Goal: Obtain resource: Obtain resource

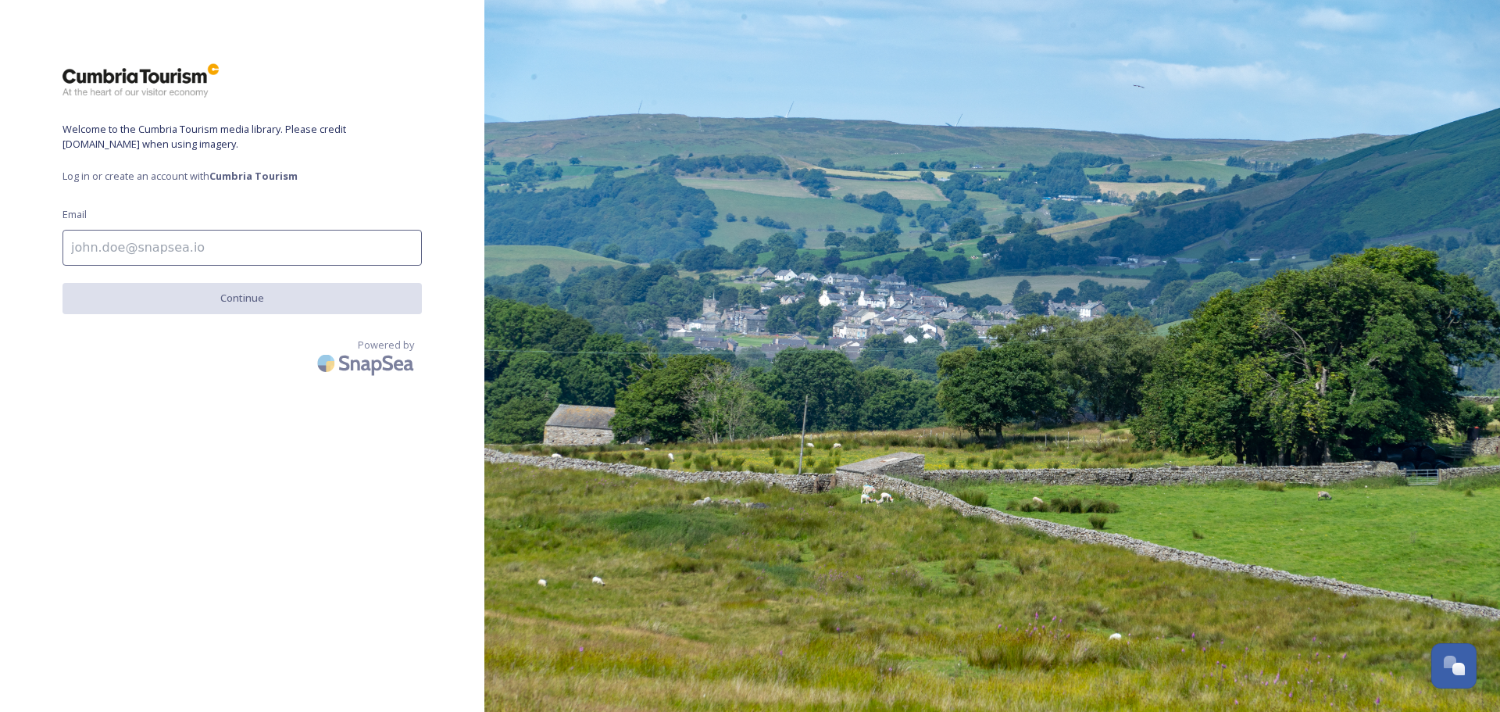
click at [85, 242] on input at bounding box center [241, 248] width 359 height 36
type input "[EMAIL_ADDRESS][DOMAIN_NAME]"
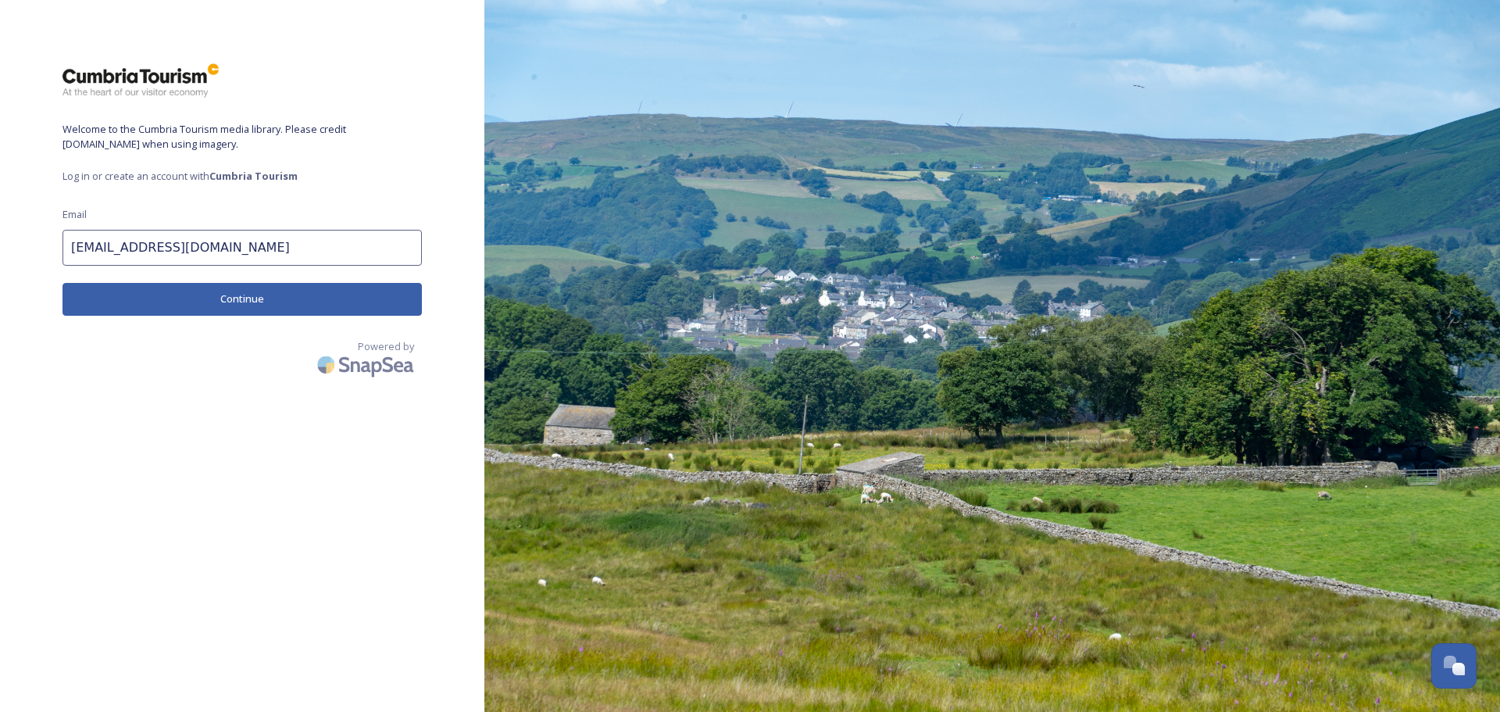
click at [182, 298] on button "Continue" at bounding box center [241, 299] width 359 height 32
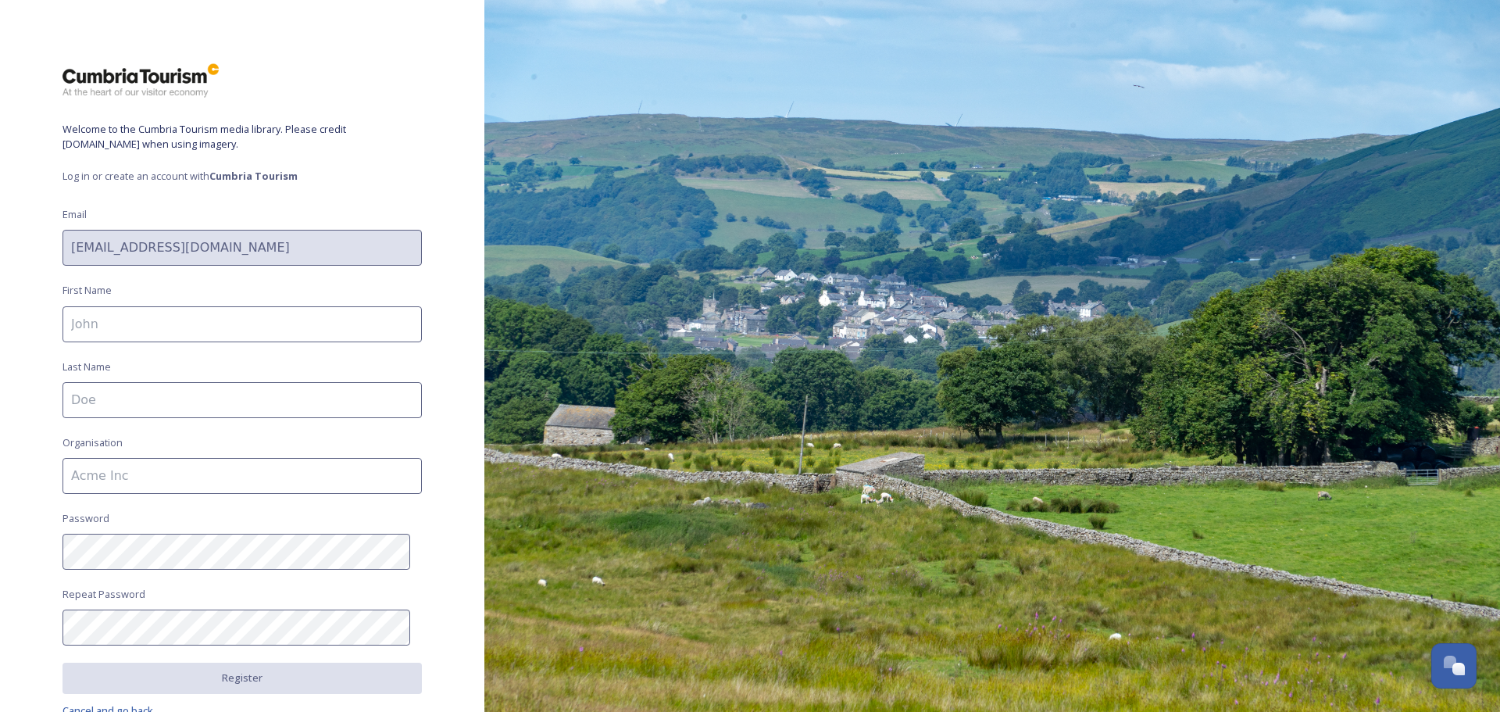
click at [166, 315] on input at bounding box center [241, 324] width 359 height 36
type input "[PERSON_NAME]"
type input "Melhuish"
type input "World of Beatrix Potter"
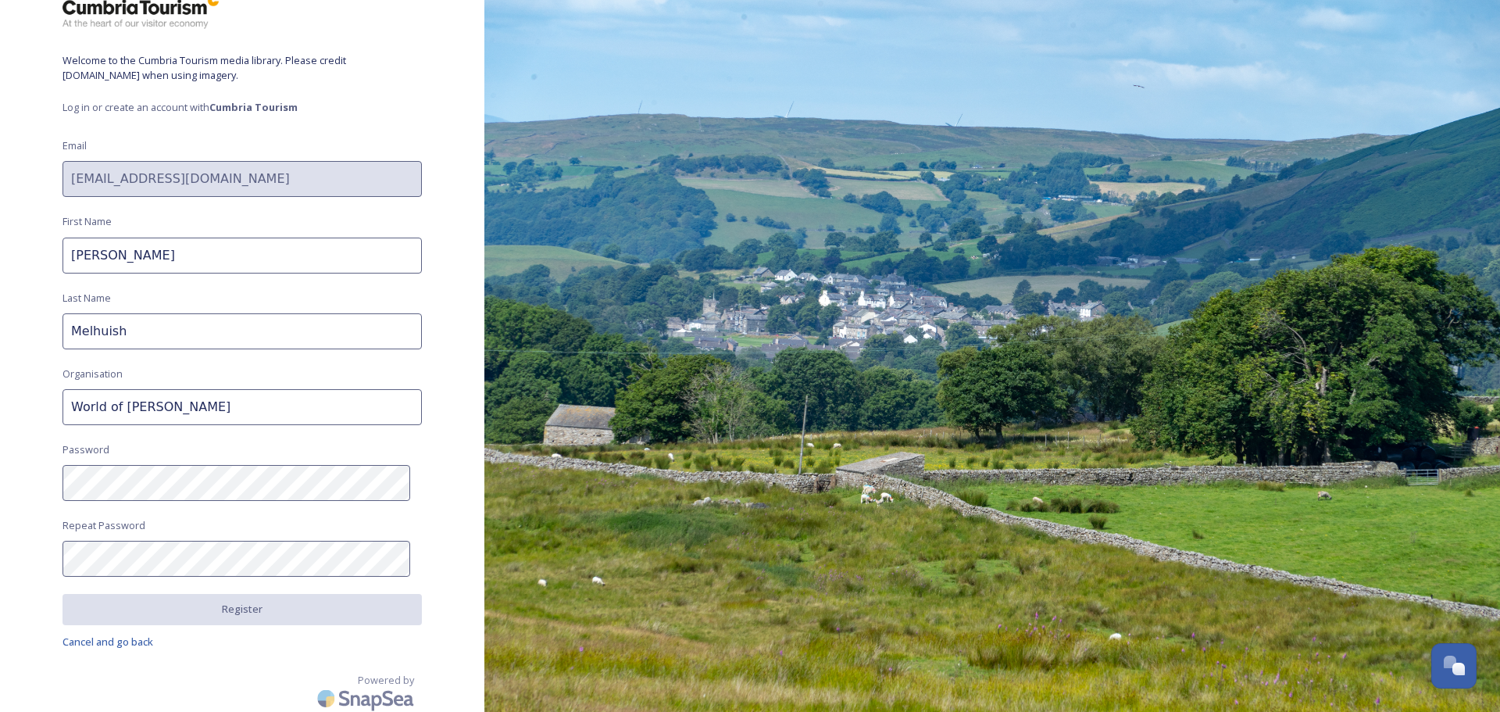
scroll to position [73, 0]
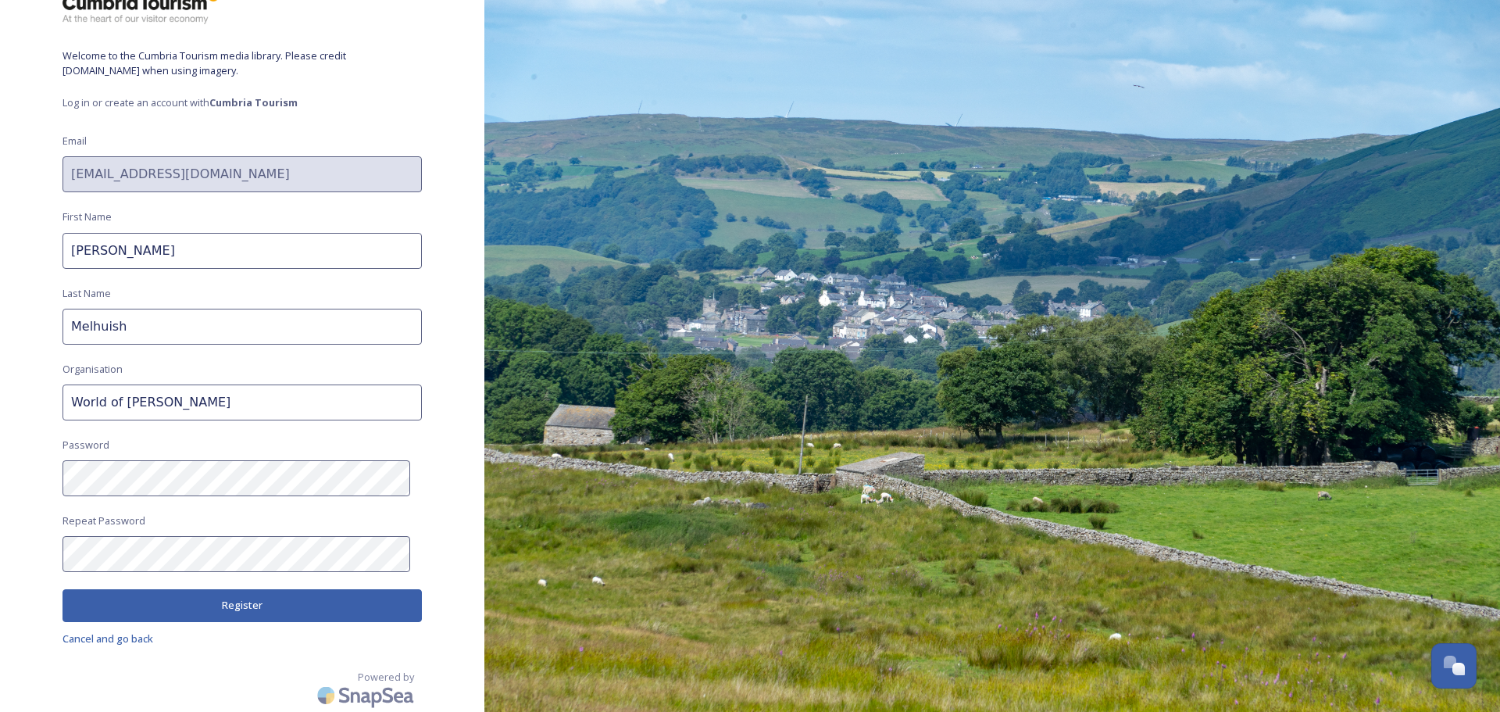
click at [311, 605] on button "Register" at bounding box center [241, 605] width 359 height 32
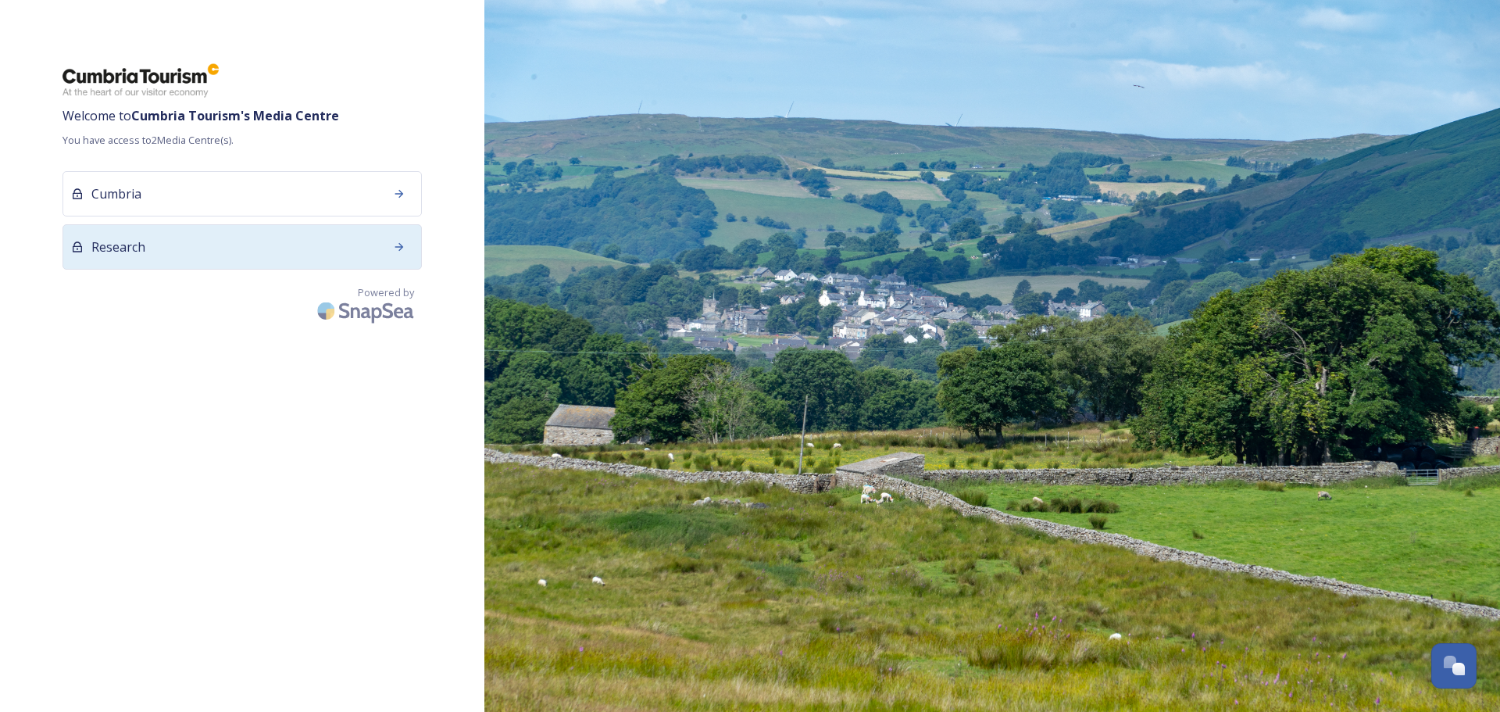
click at [182, 244] on div "Research" at bounding box center [241, 246] width 359 height 45
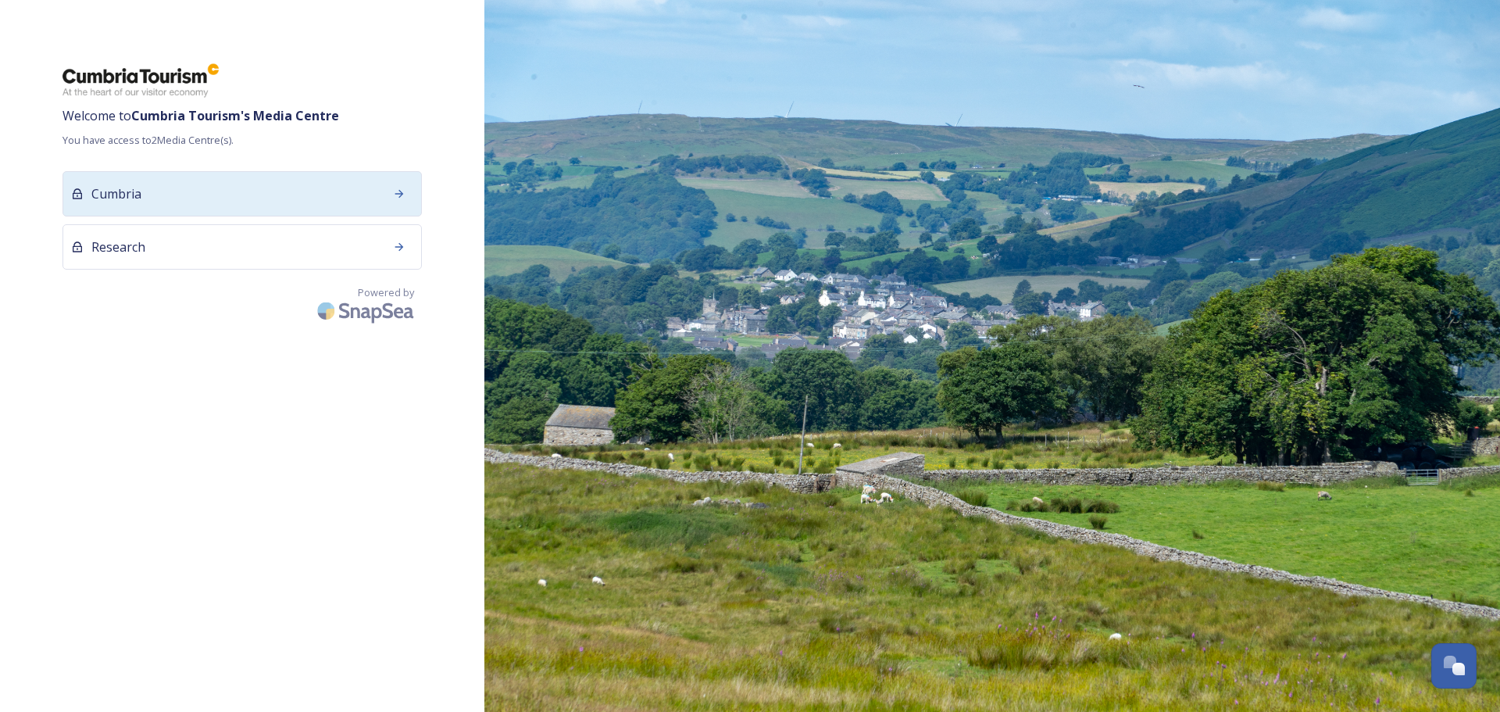
click at [265, 192] on div "Cumbria" at bounding box center [241, 193] width 359 height 45
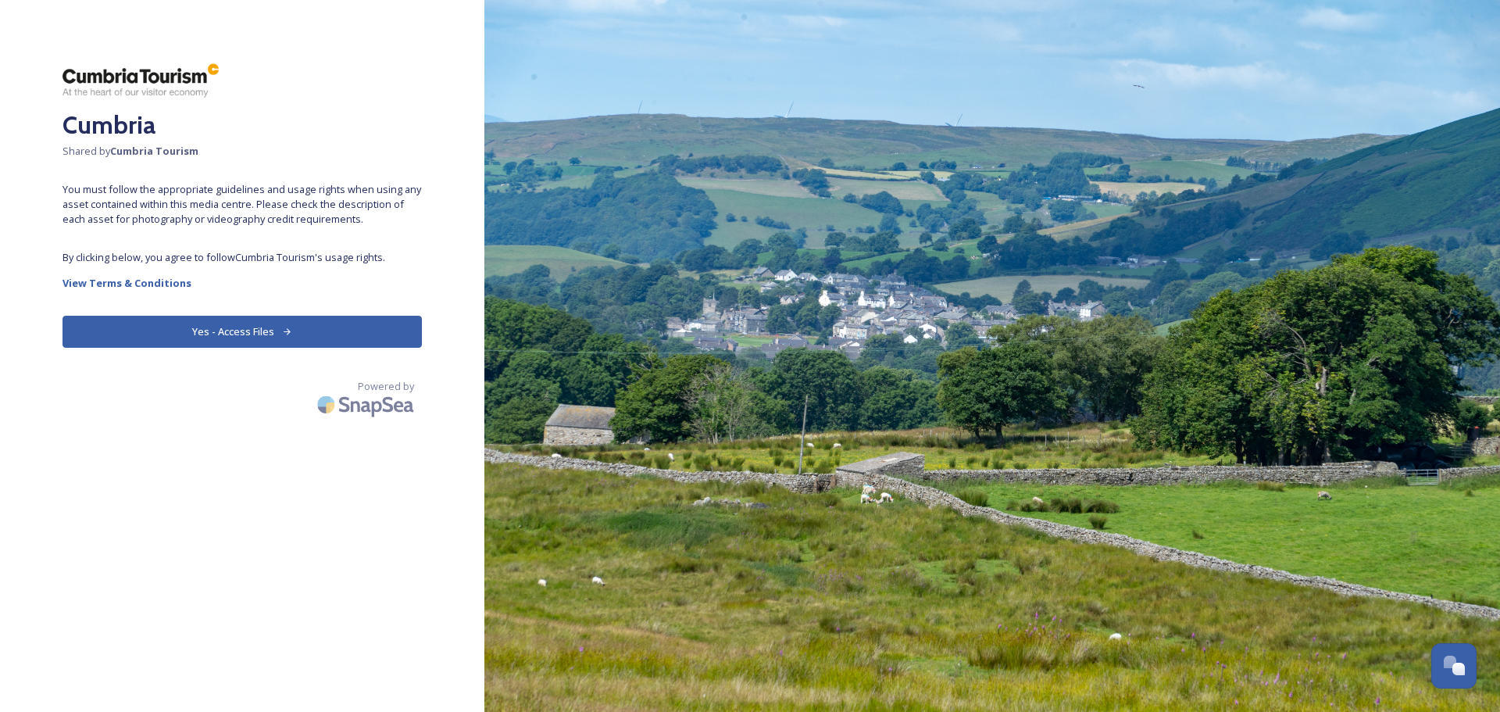
click at [202, 321] on button "Yes - Access Files" at bounding box center [241, 332] width 359 height 32
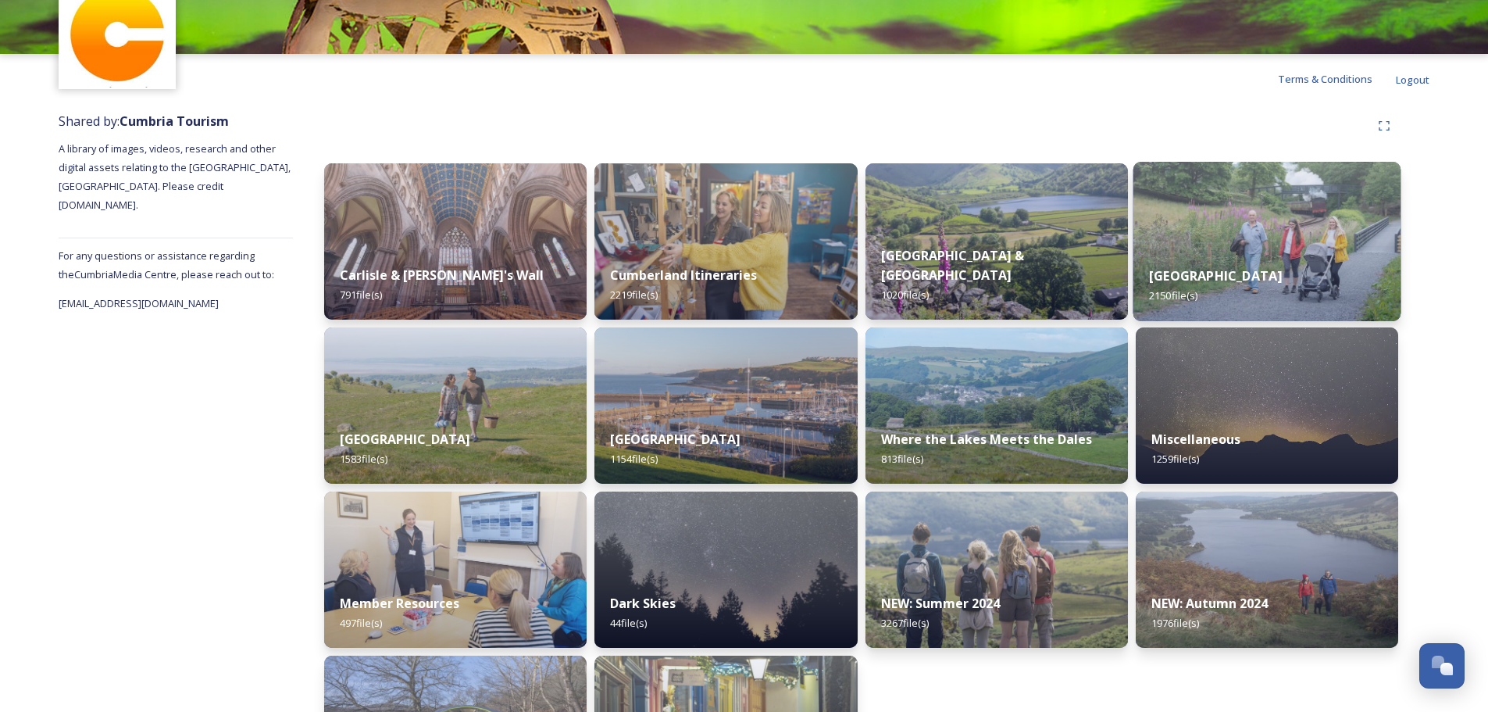
scroll to position [72, 0]
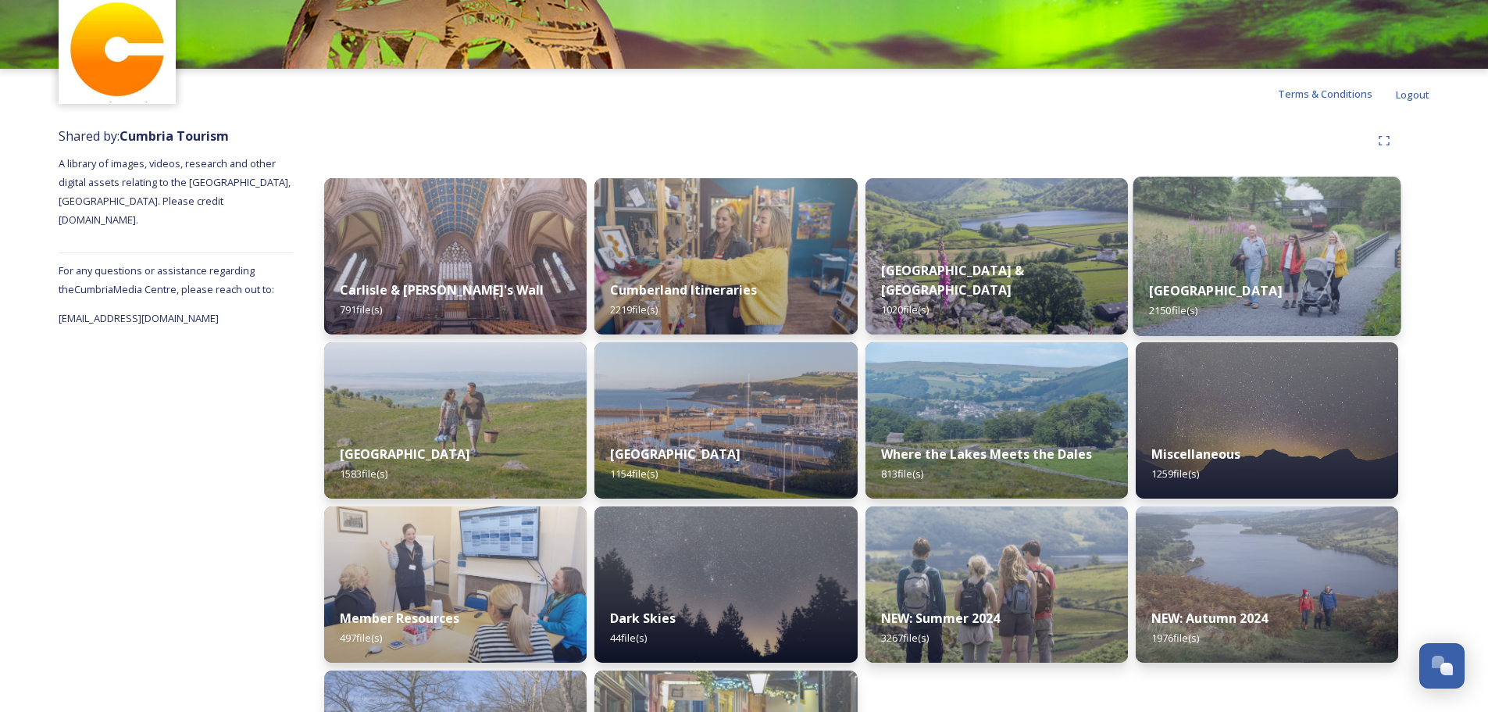
click at [1298, 281] on div "[GEOGRAPHIC_DATA] 2150 file(s)" at bounding box center [1267, 300] width 268 height 71
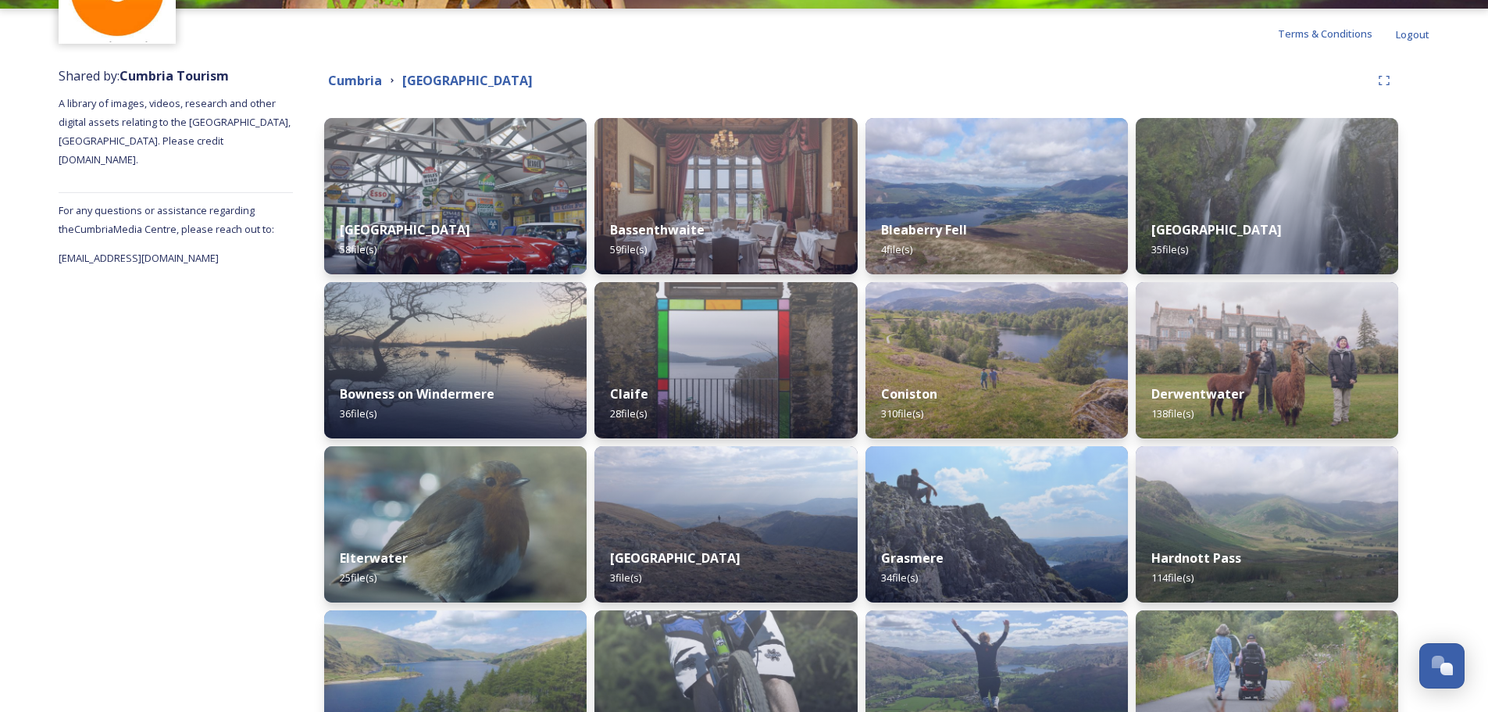
scroll to position [123, 0]
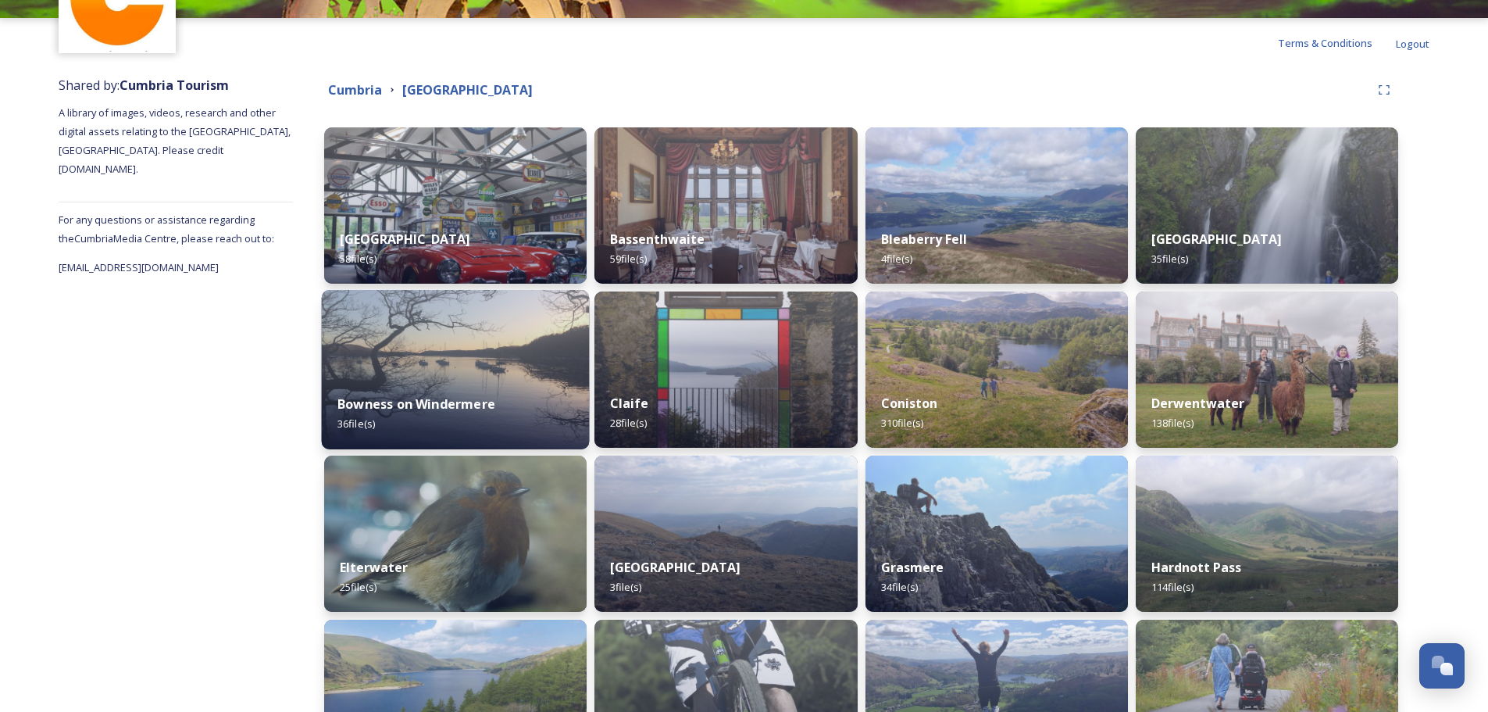
click at [457, 354] on img at bounding box center [456, 369] width 268 height 159
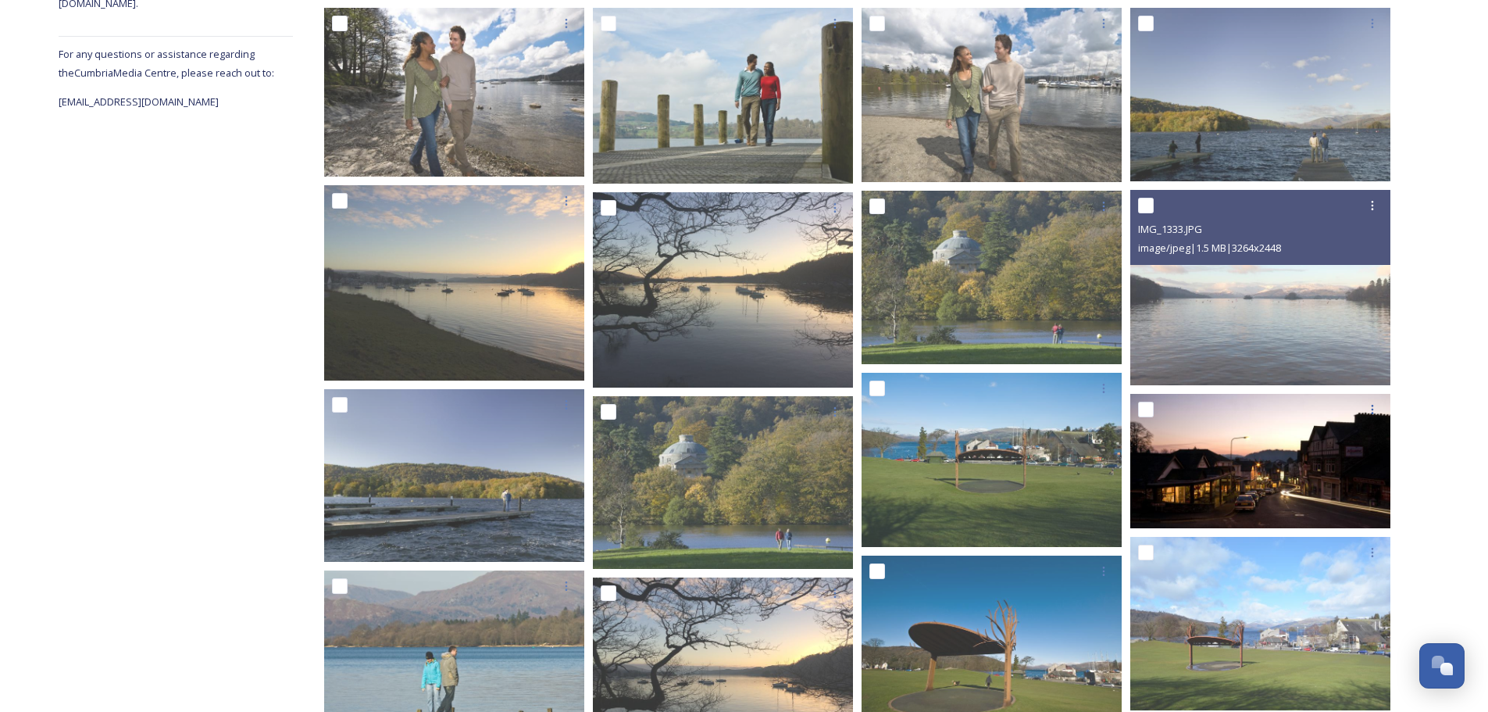
scroll to position [391, 0]
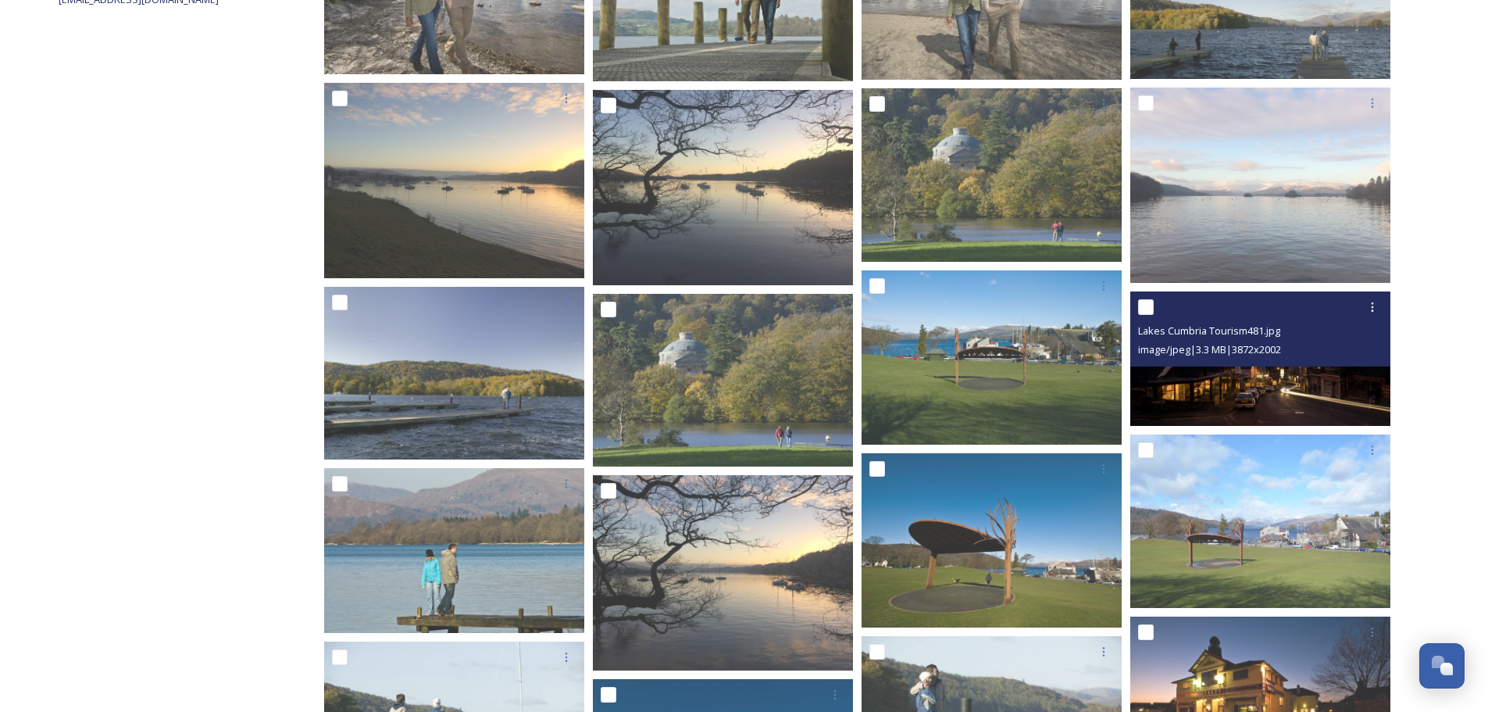
click at [1213, 374] on img at bounding box center [1260, 358] width 260 height 134
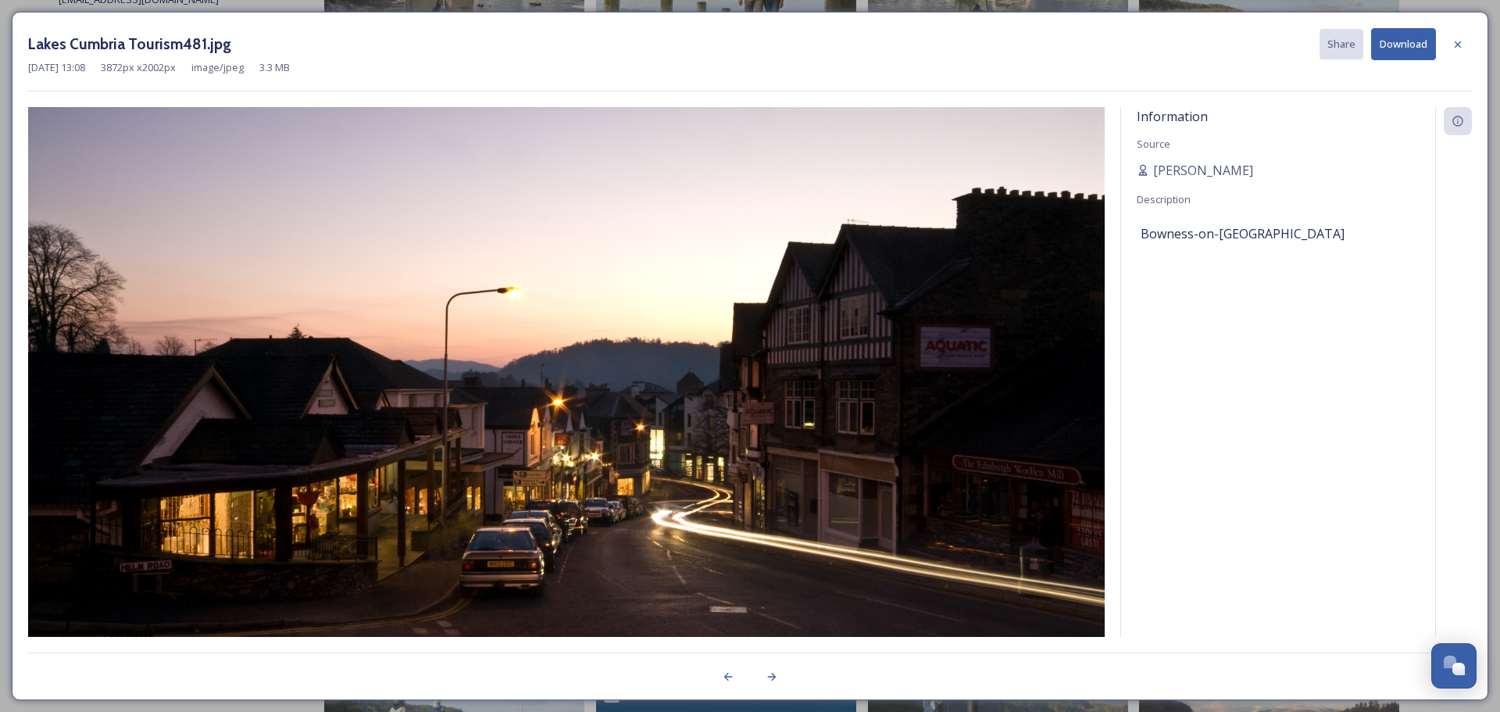
click at [825, 439] on img at bounding box center [566, 385] width 1076 height 556
click at [825, 437] on img at bounding box center [566, 385] width 1076 height 556
click at [1457, 45] on icon at bounding box center [1457, 44] width 6 height 6
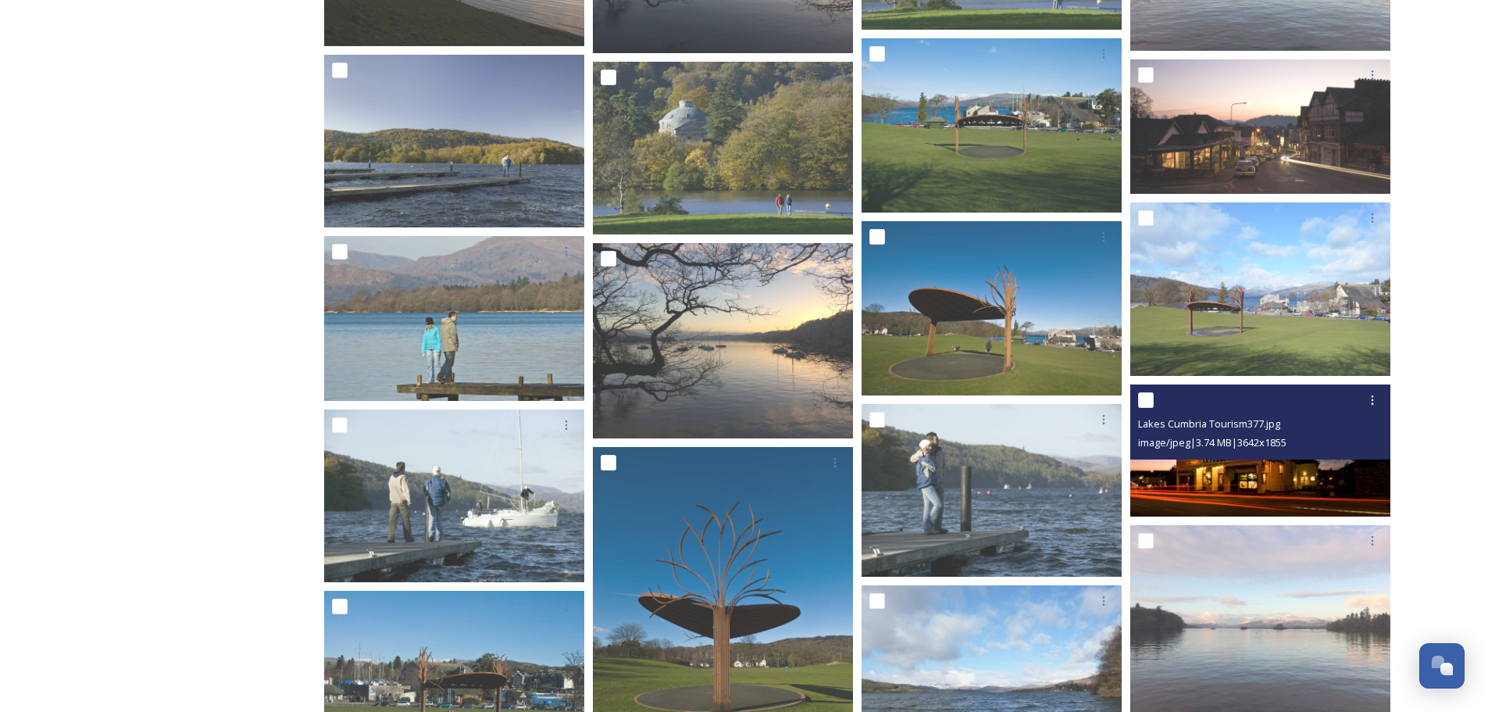
scroll to position [625, 0]
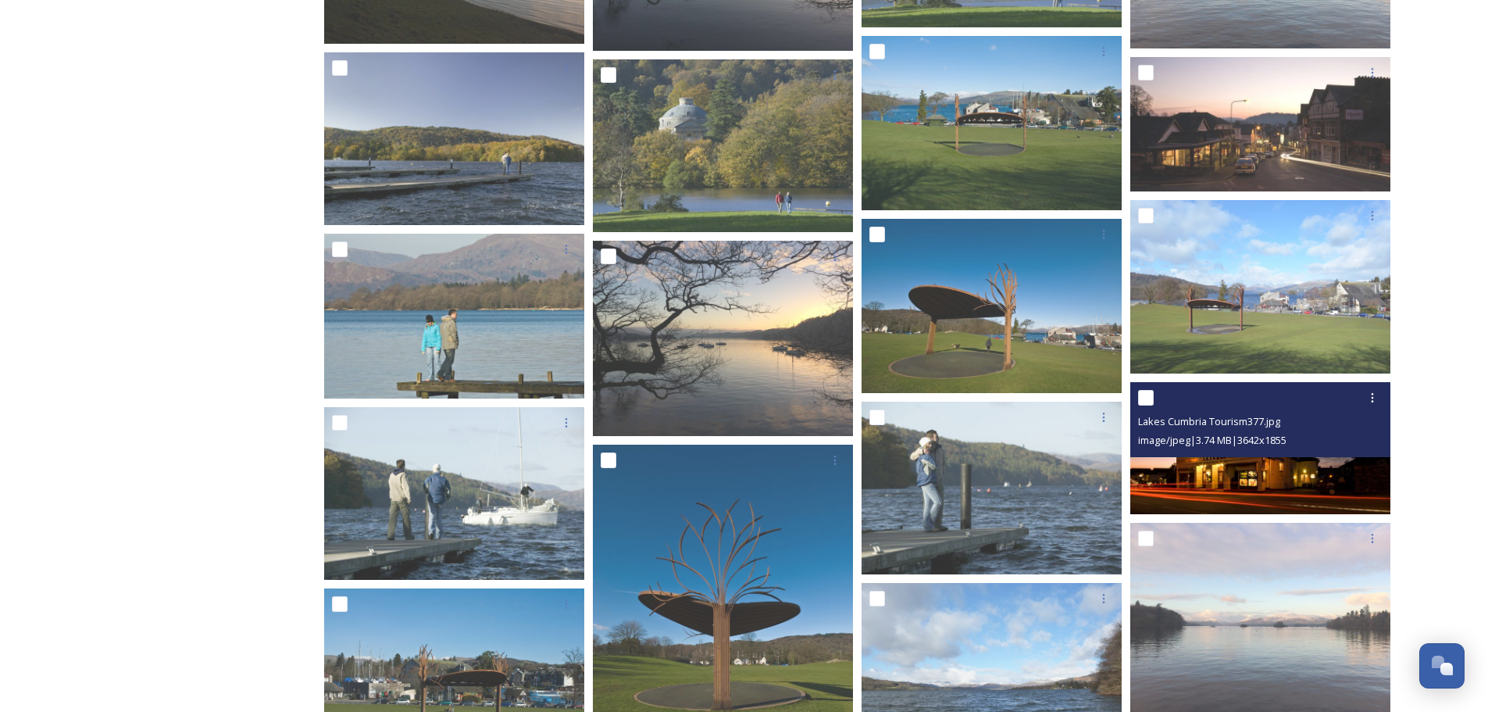
click at [1218, 475] on img at bounding box center [1260, 448] width 260 height 133
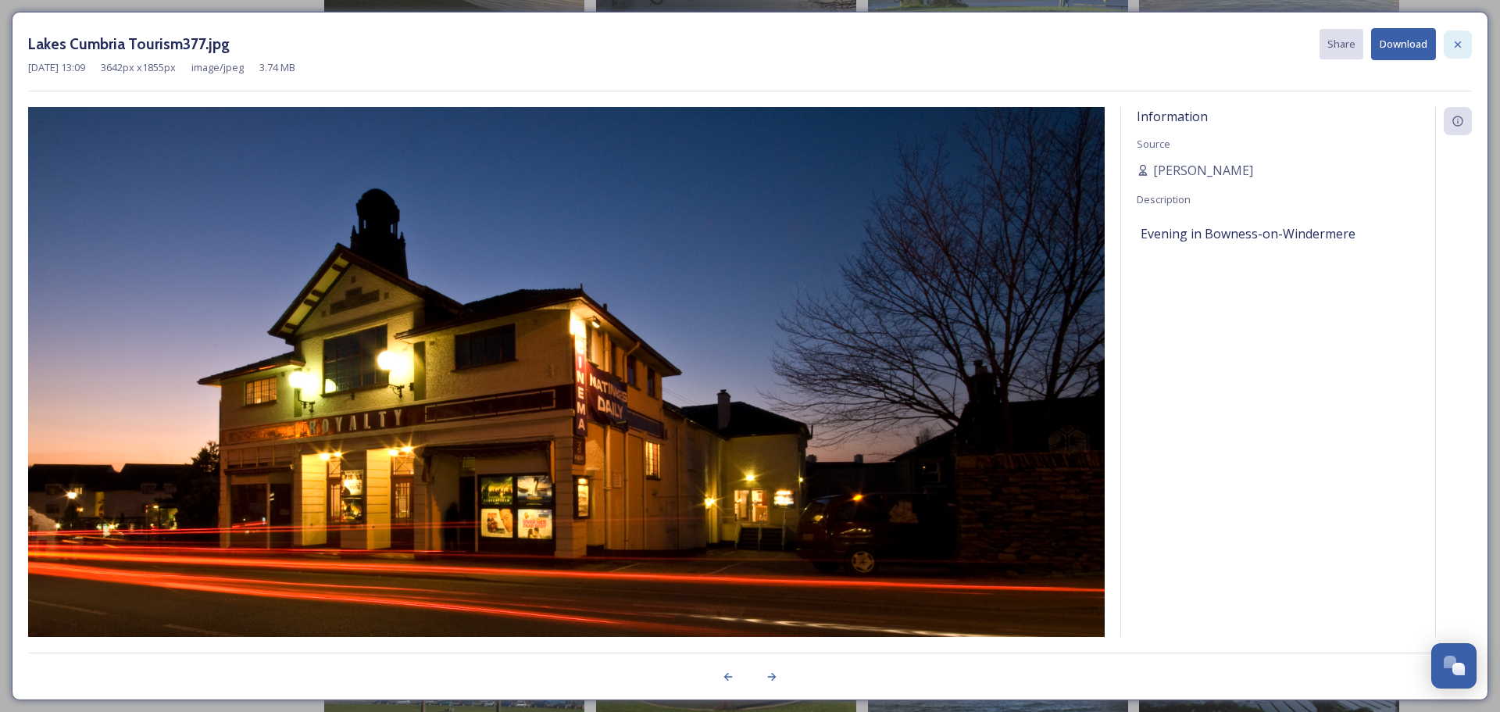
click at [1454, 39] on icon at bounding box center [1457, 44] width 12 height 12
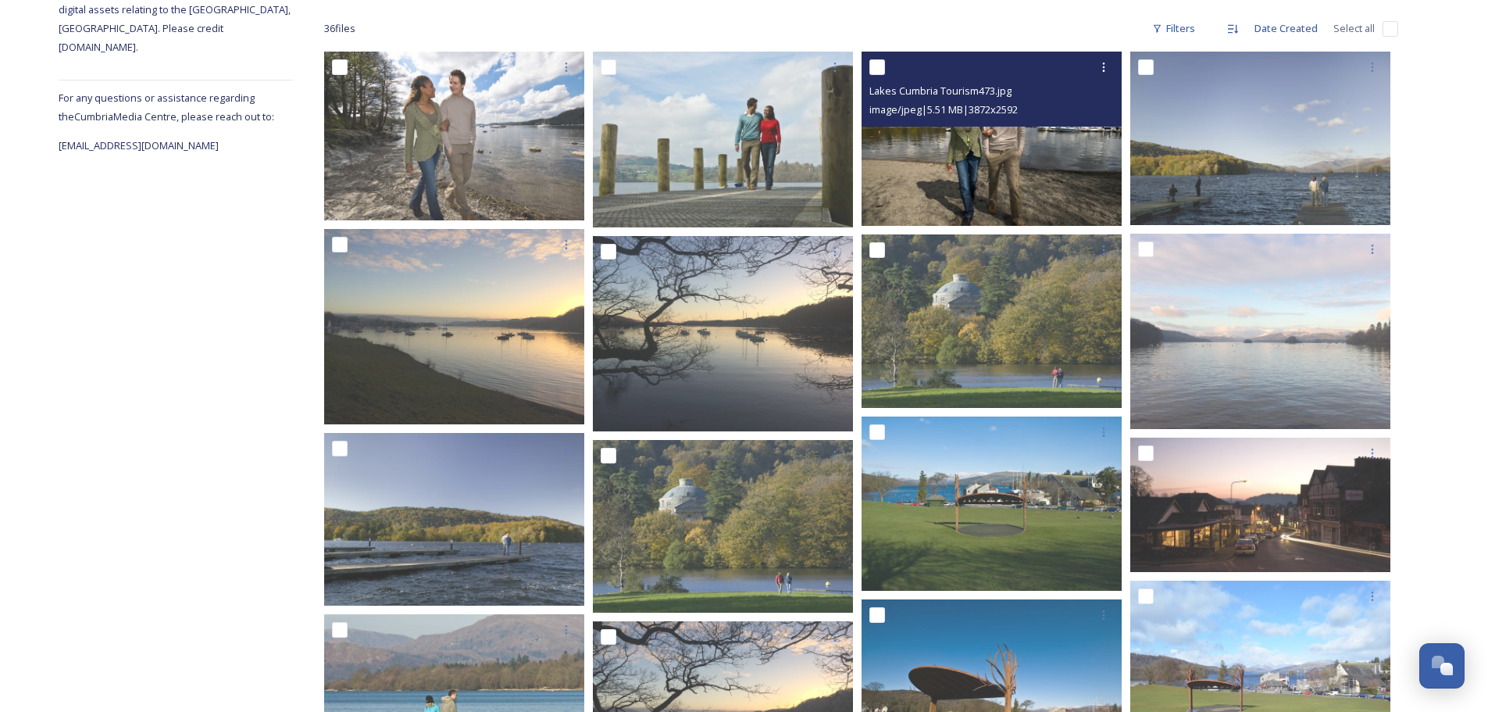
scroll to position [131, 0]
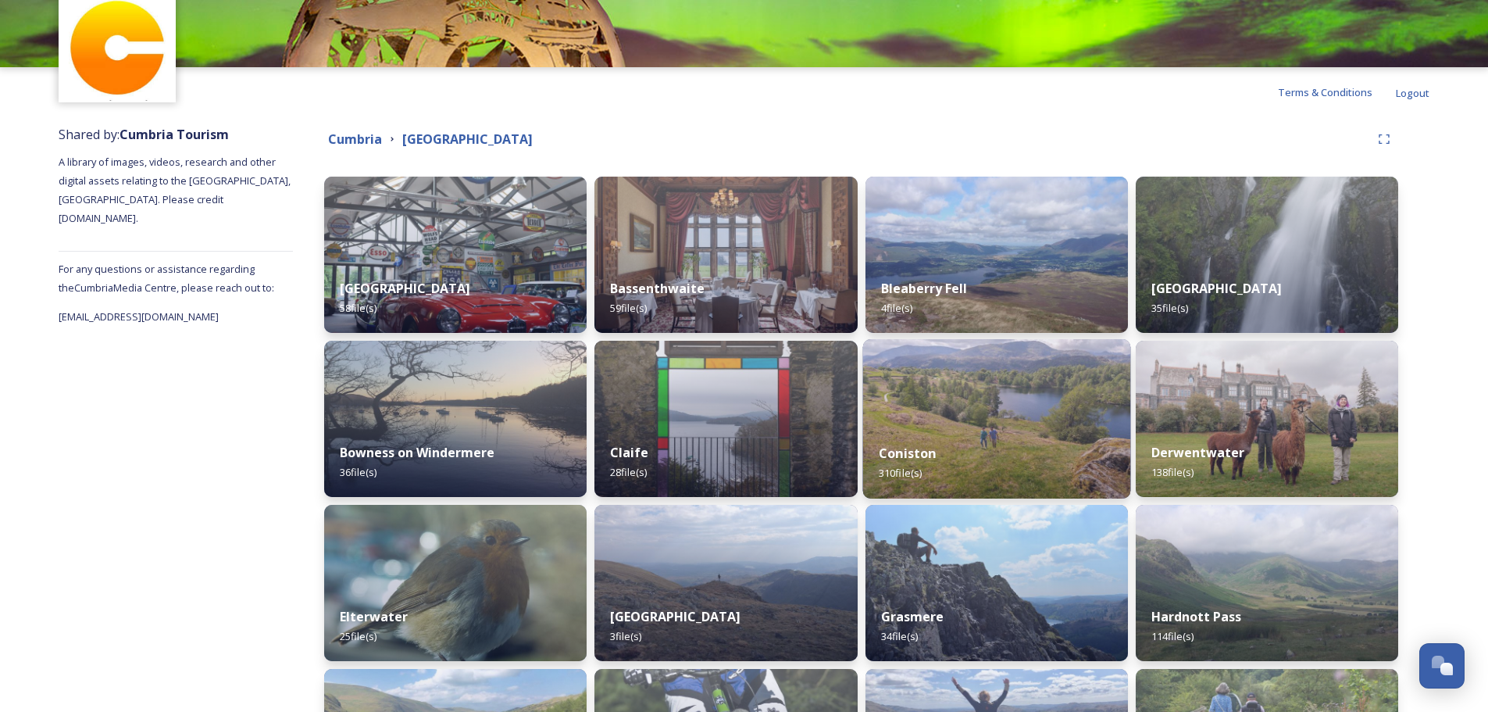
scroll to position [78, 0]
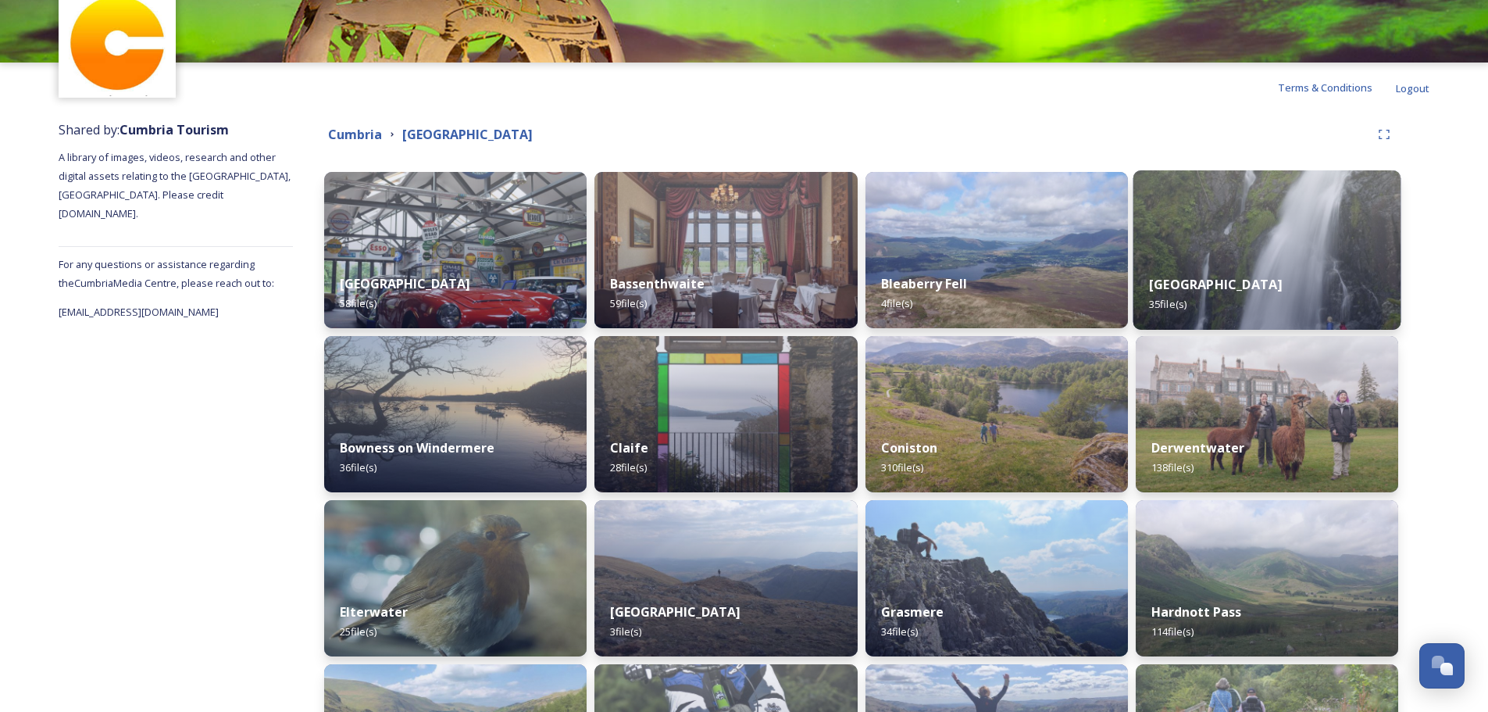
click at [1279, 249] on img at bounding box center [1267, 249] width 268 height 159
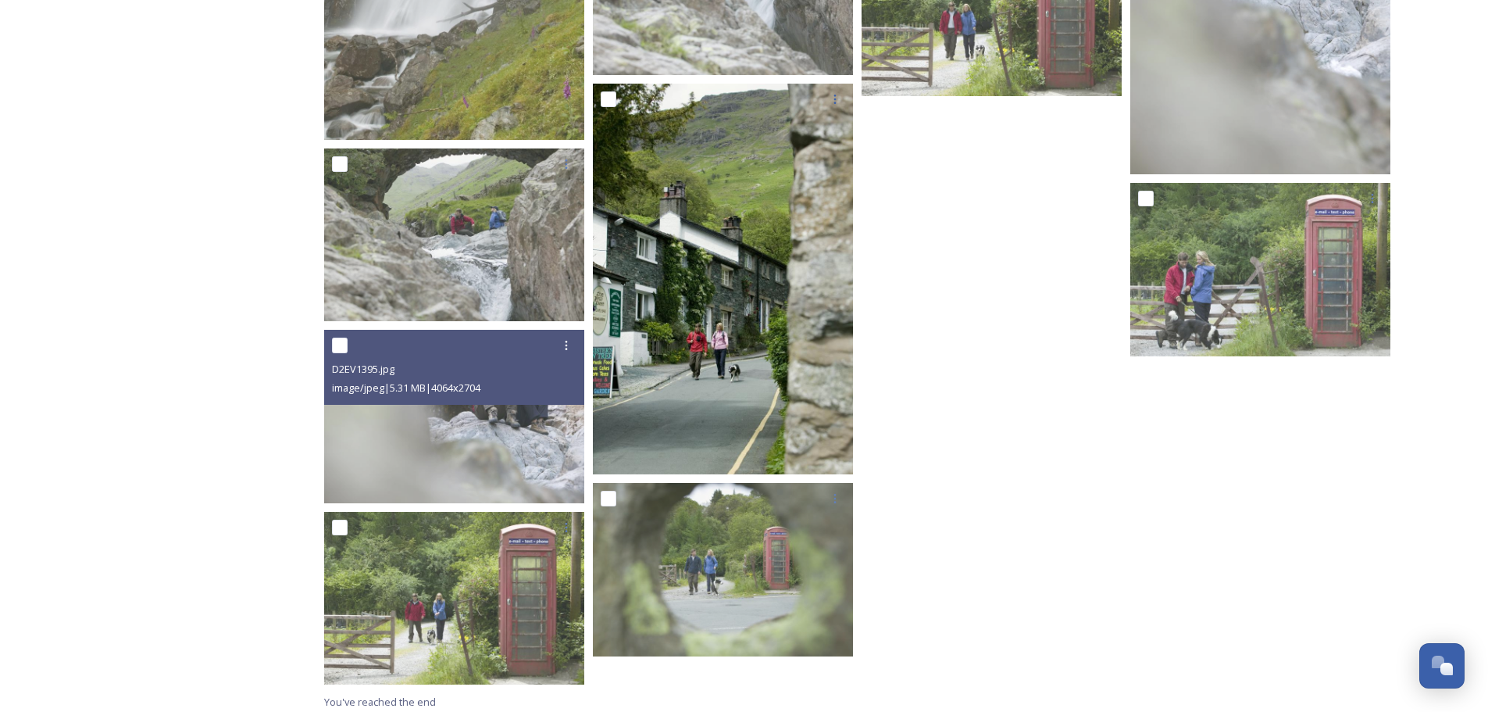
scroll to position [1833, 0]
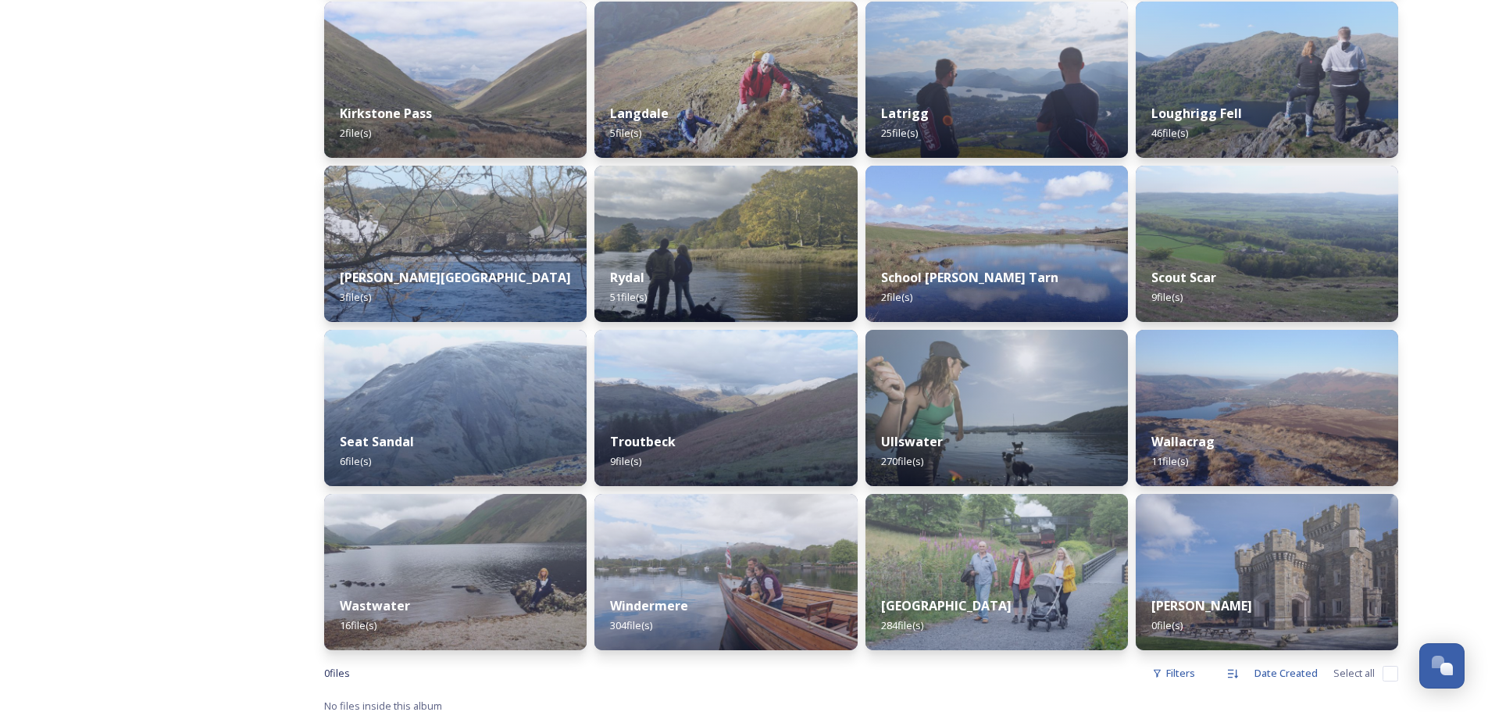
scroll to position [915, 0]
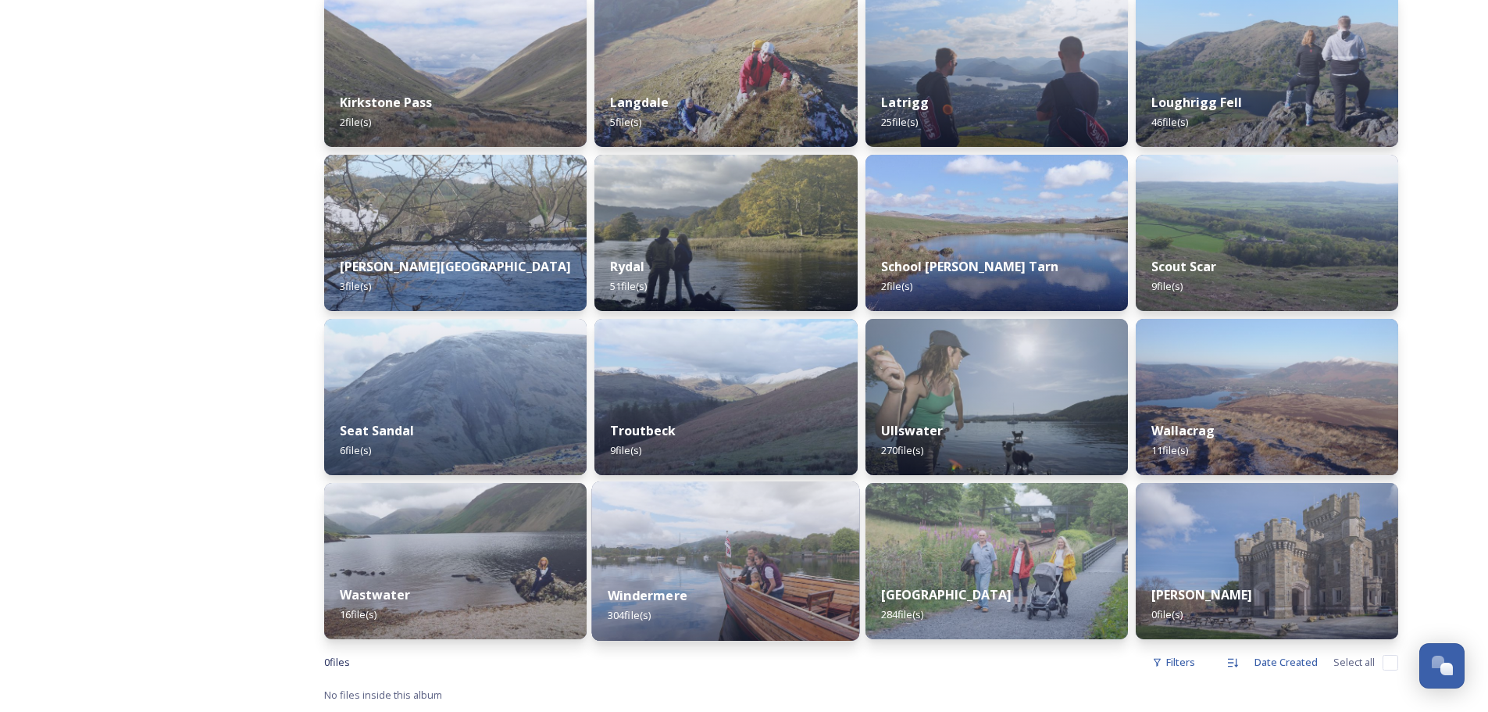
click at [709, 570] on div "Windermere 304 file(s)" at bounding box center [726, 604] width 268 height 71
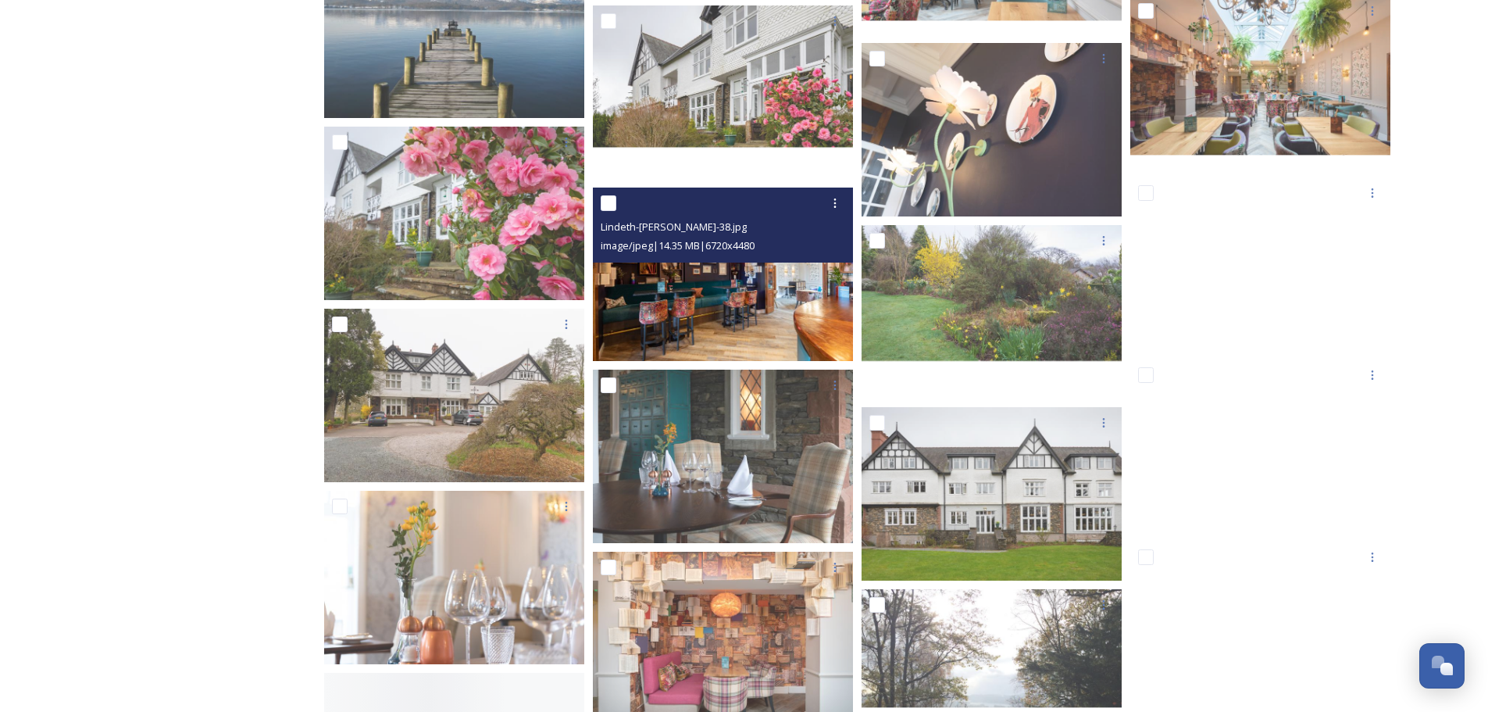
scroll to position [5694, 0]
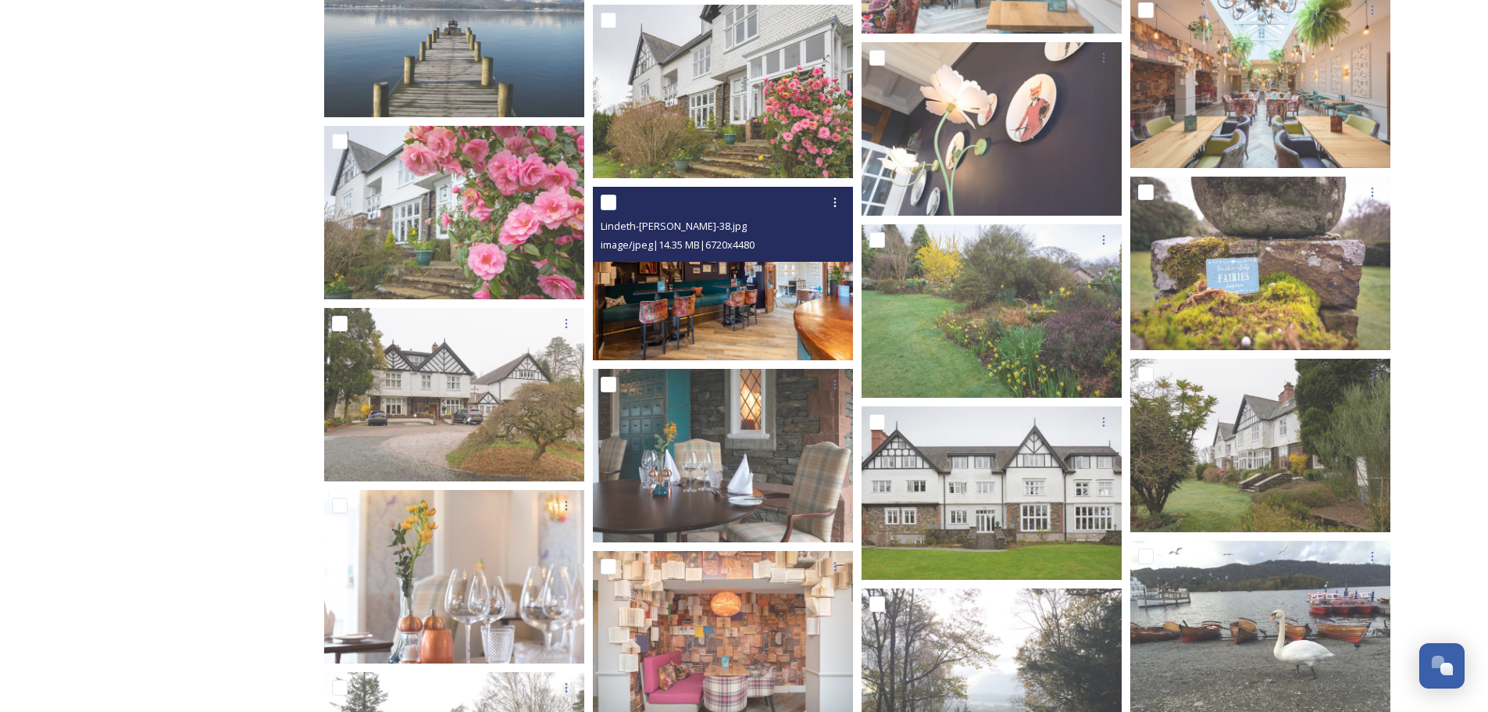
click at [689, 300] on img at bounding box center [723, 273] width 260 height 173
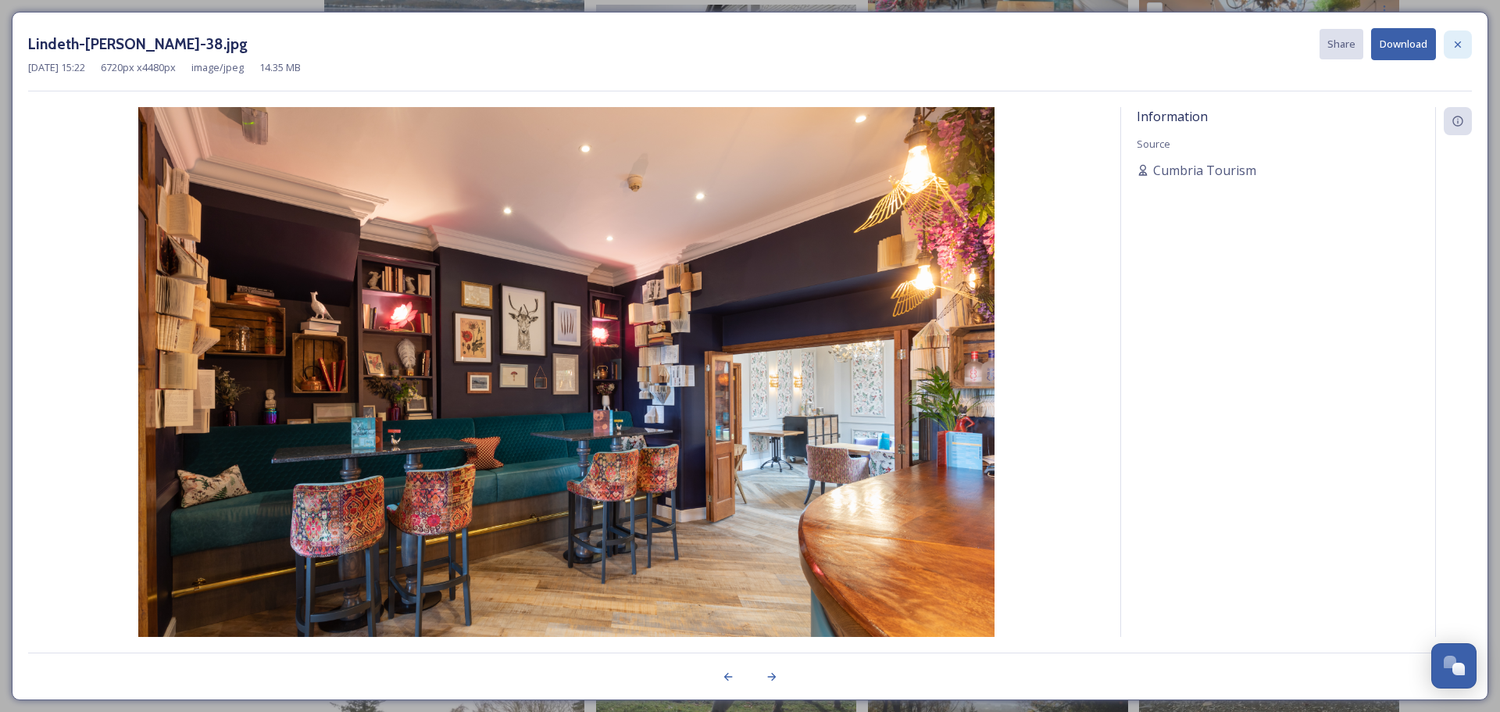
click at [1459, 42] on icon at bounding box center [1457, 44] width 12 height 12
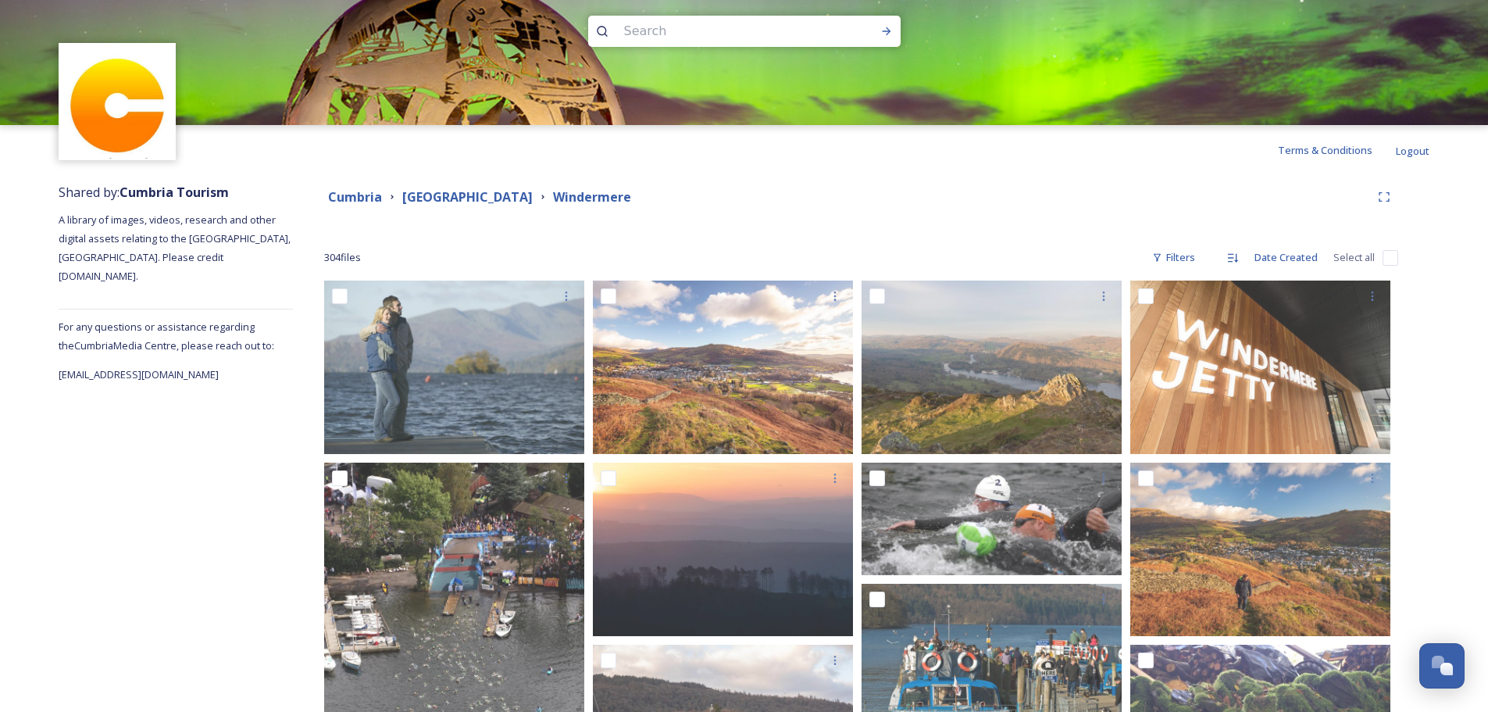
scroll to position [0, 0]
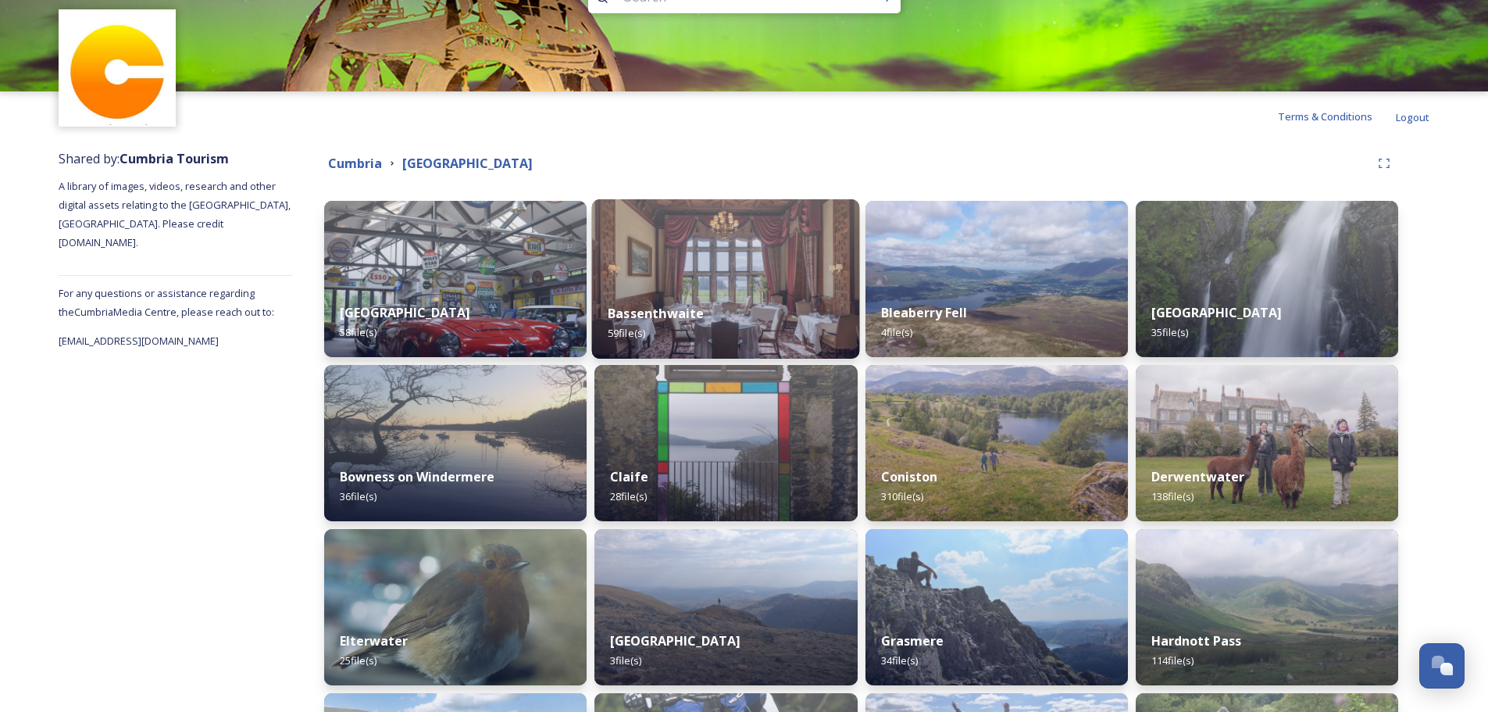
scroll to position [52, 0]
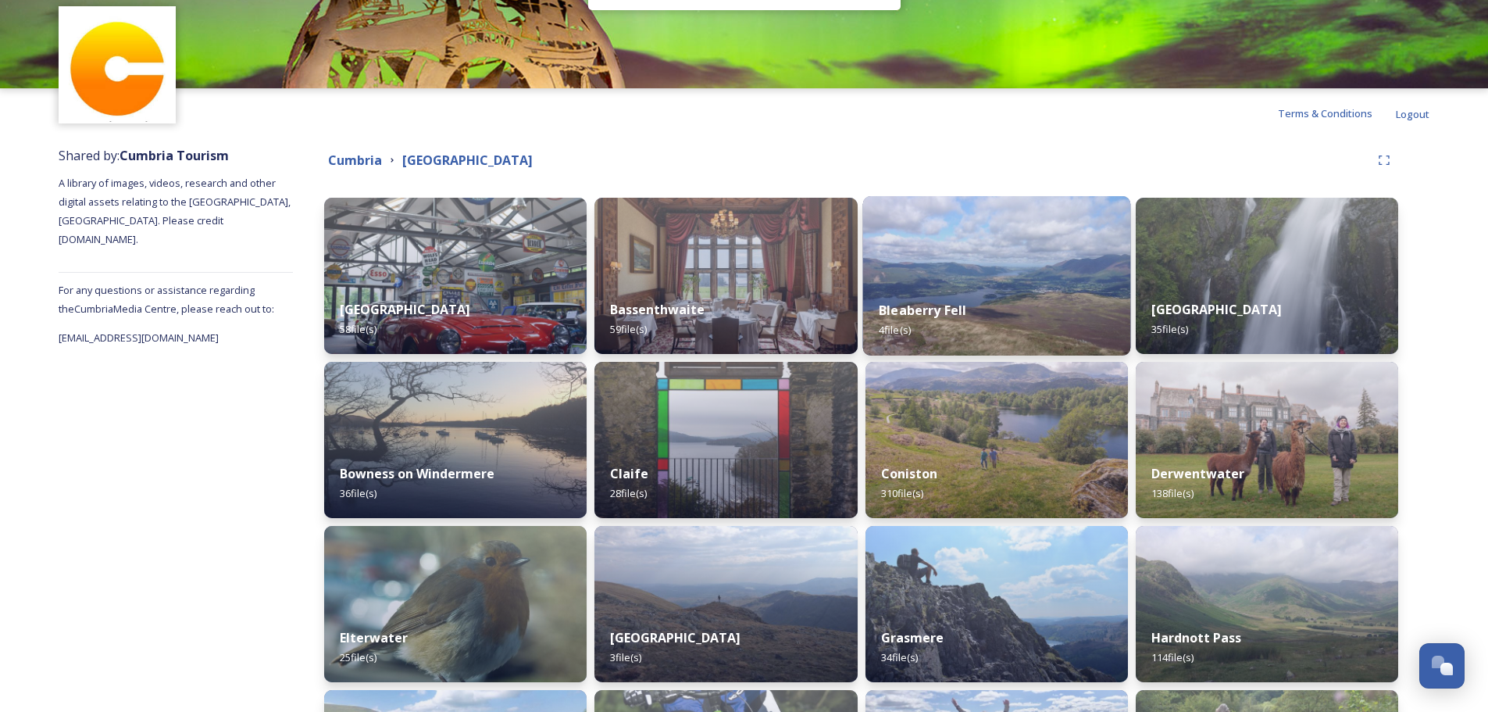
click at [962, 325] on div "Bleaberry Fell 4 file(s)" at bounding box center [996, 319] width 268 height 71
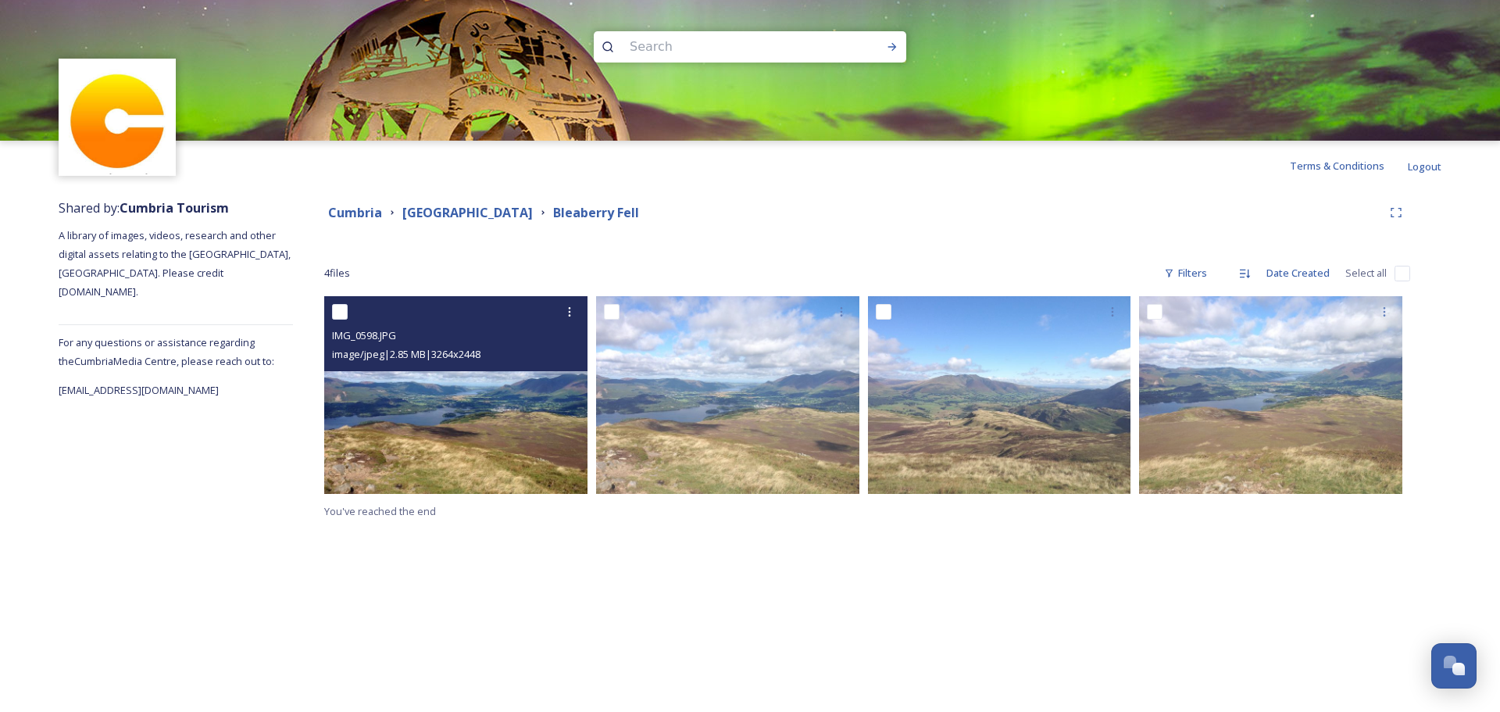
click at [419, 415] on img at bounding box center [455, 395] width 263 height 198
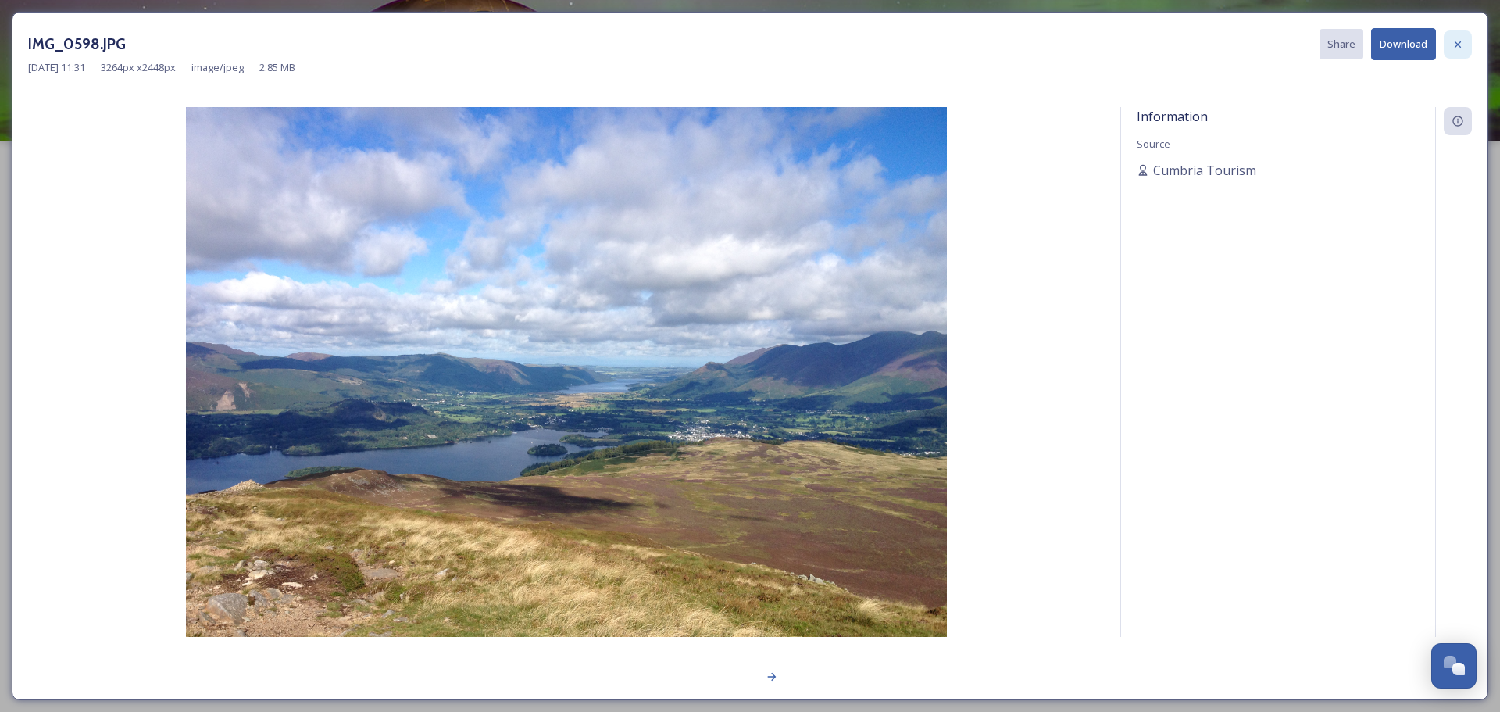
click at [1458, 42] on icon at bounding box center [1457, 44] width 12 height 12
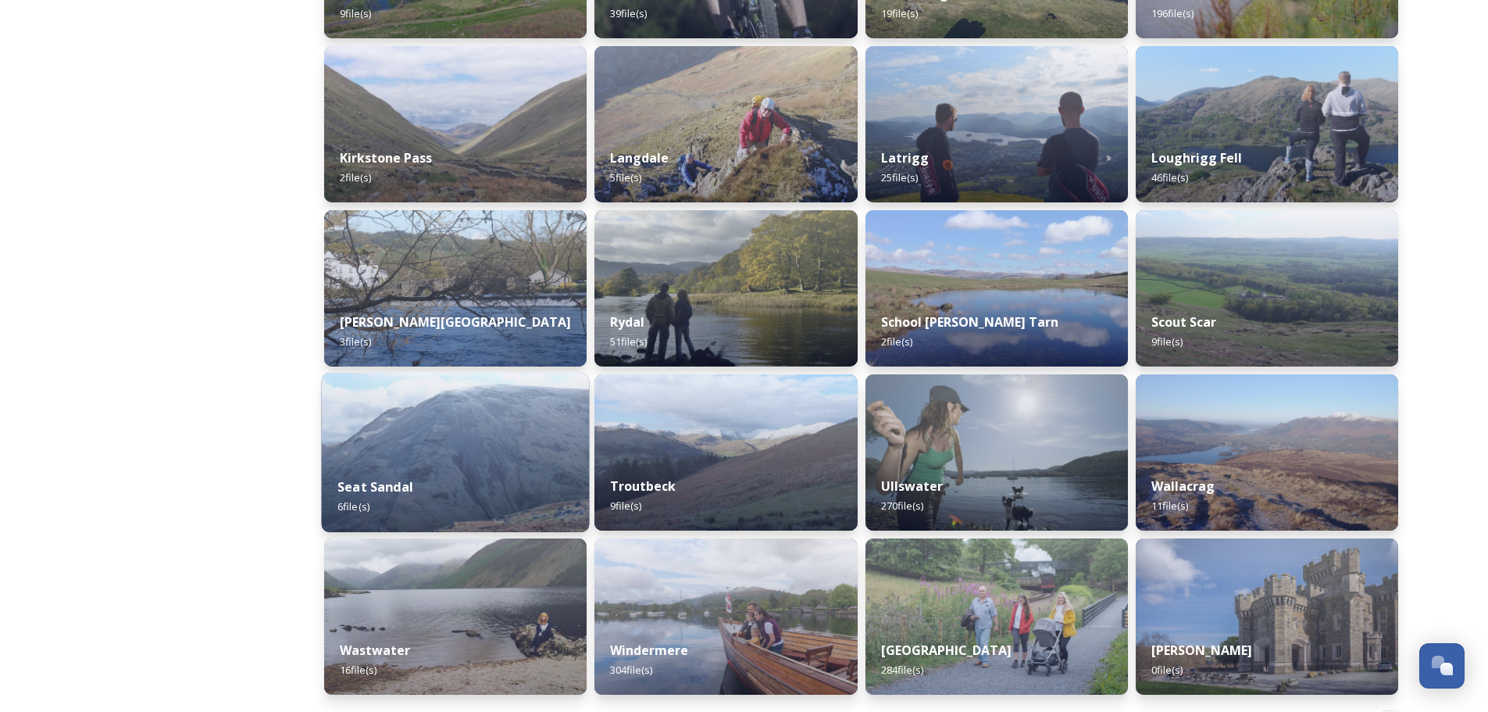
scroll to position [915, 0]
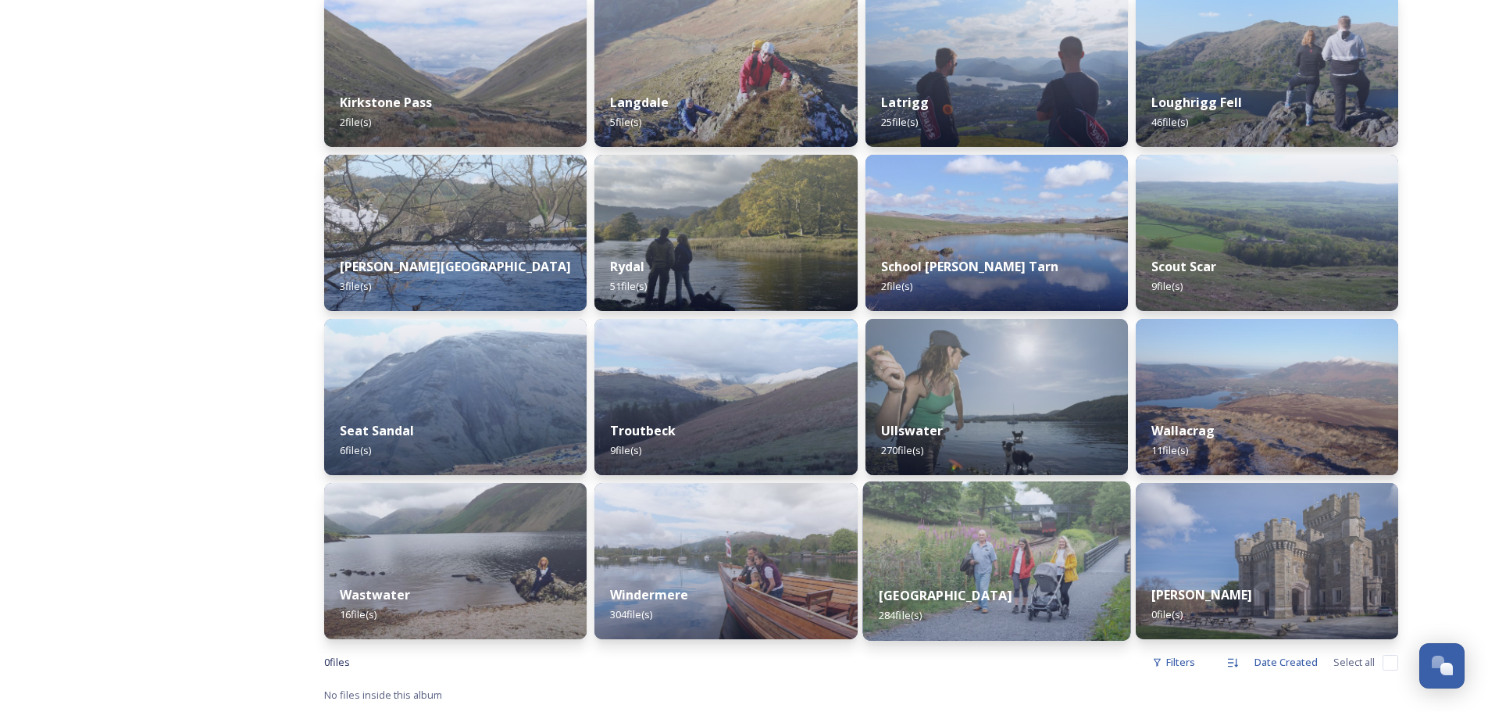
click at [982, 562] on img at bounding box center [996, 560] width 268 height 159
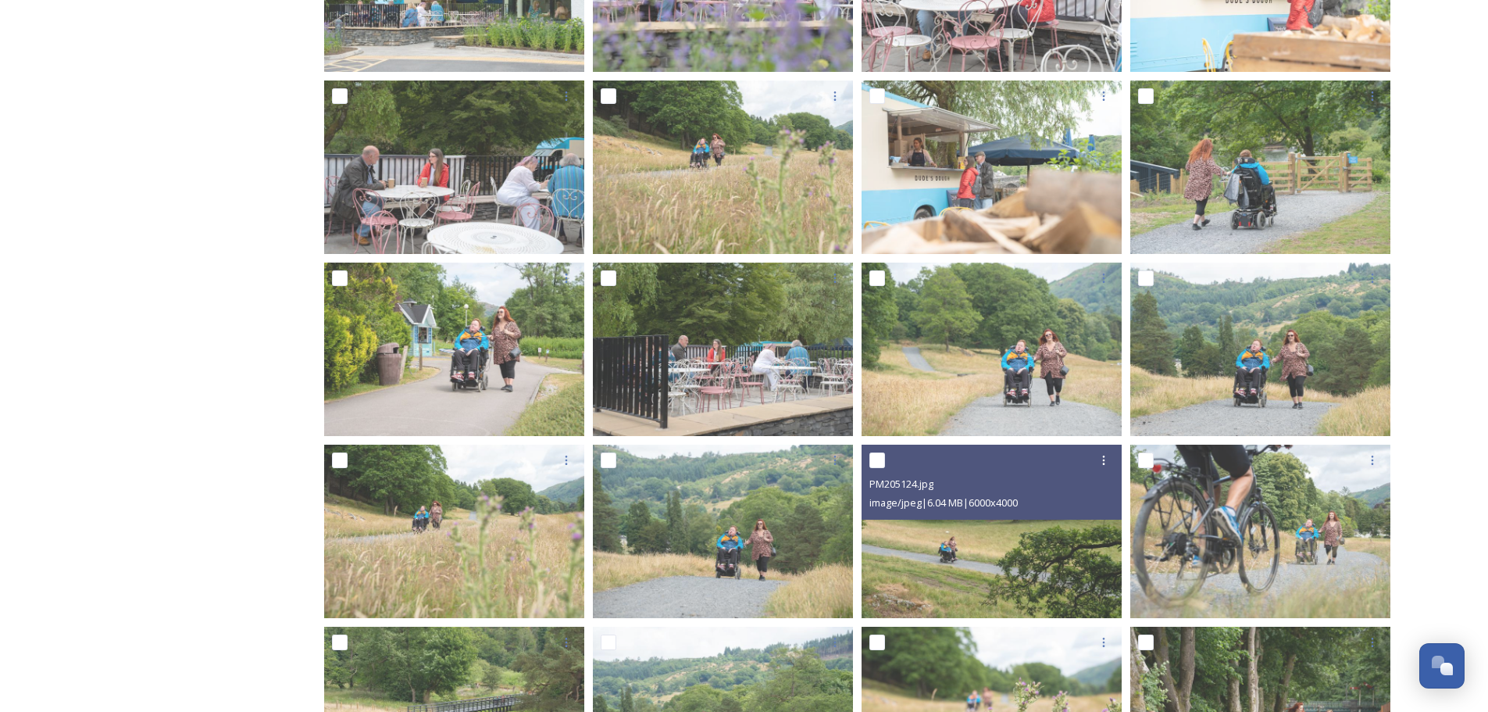
scroll to position [2265, 0]
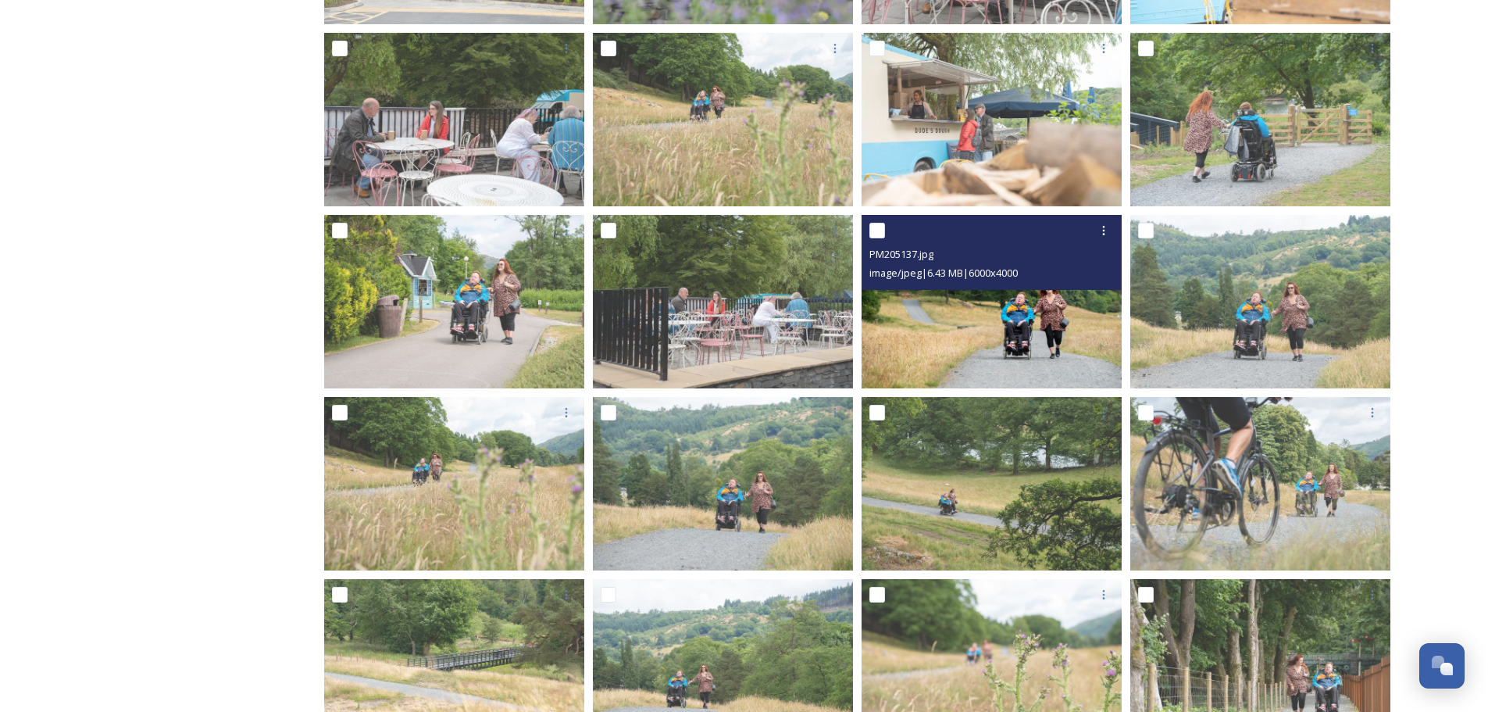
click at [979, 352] on img at bounding box center [992, 301] width 260 height 173
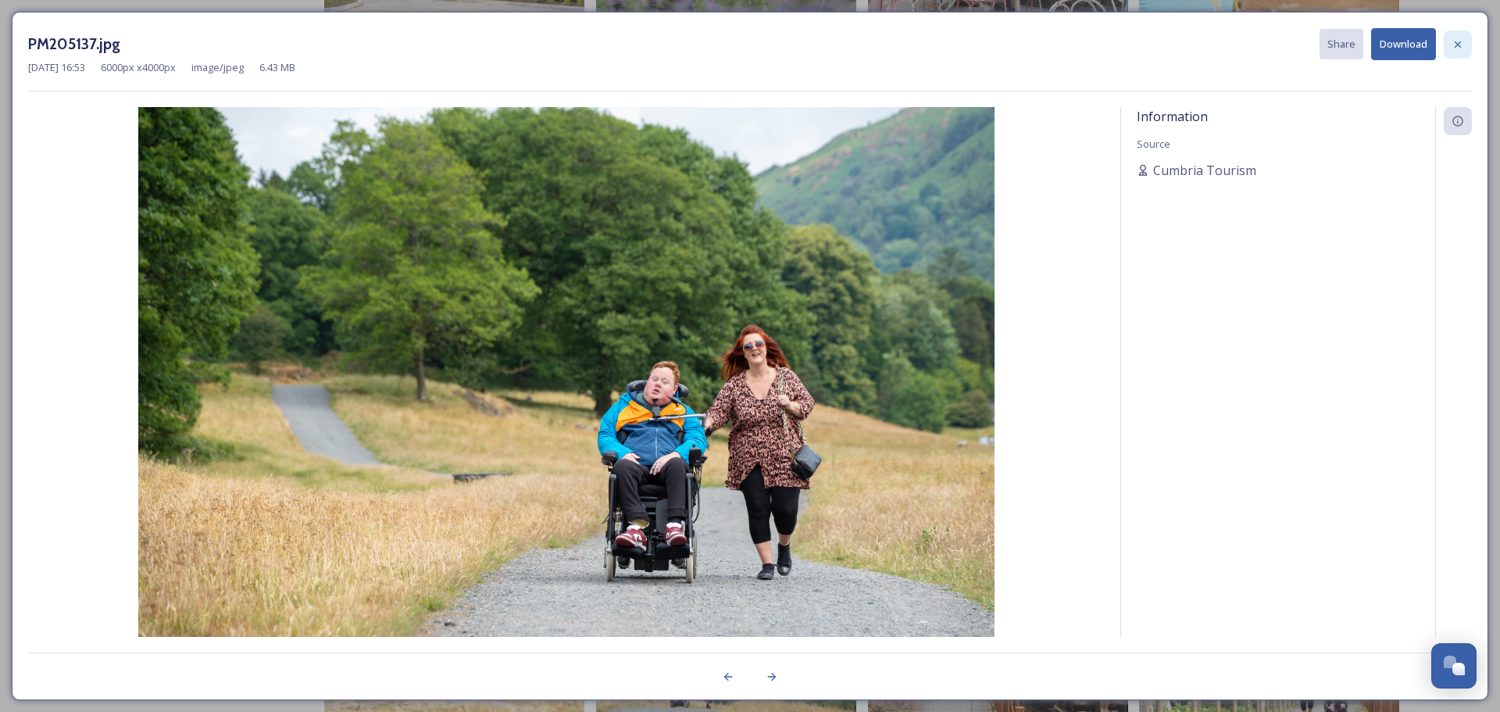
click at [1453, 42] on icon at bounding box center [1457, 44] width 12 height 12
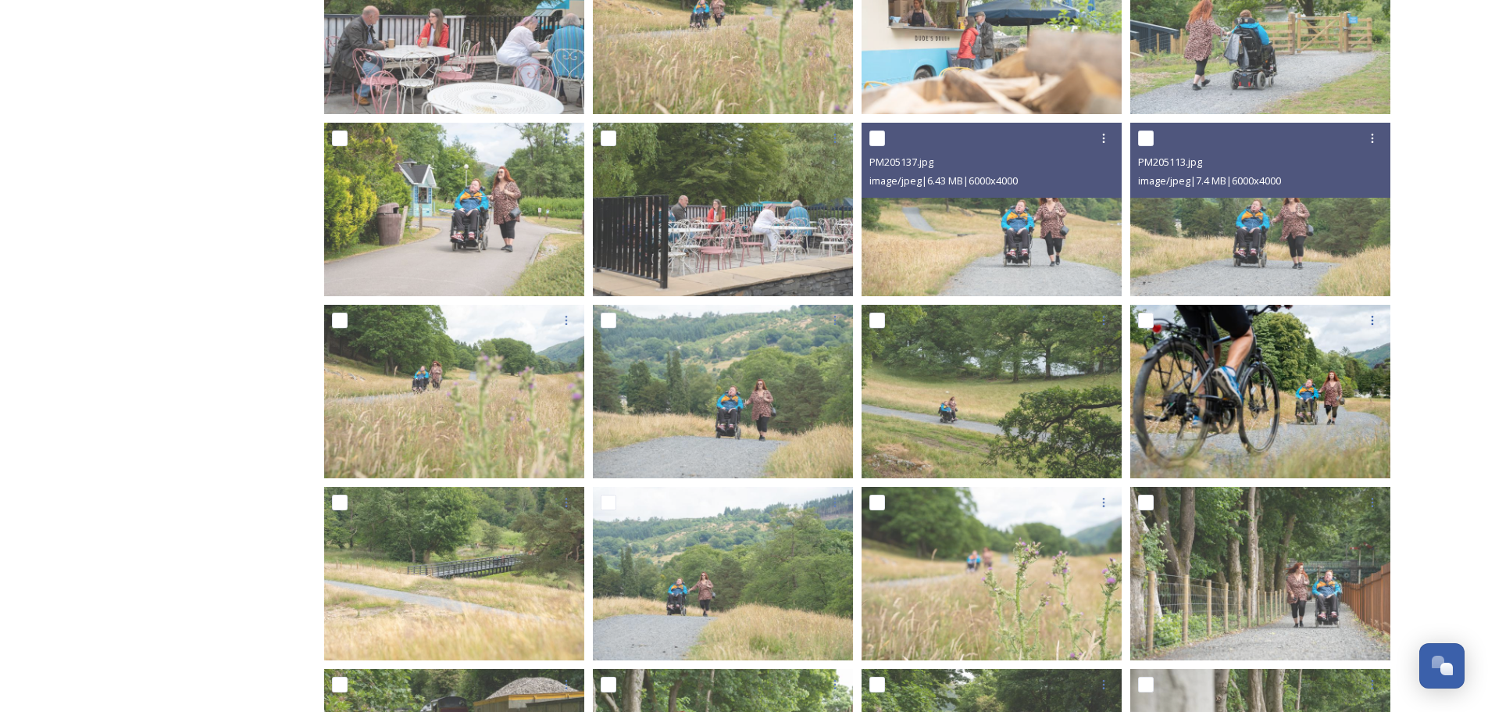
scroll to position [2369, 0]
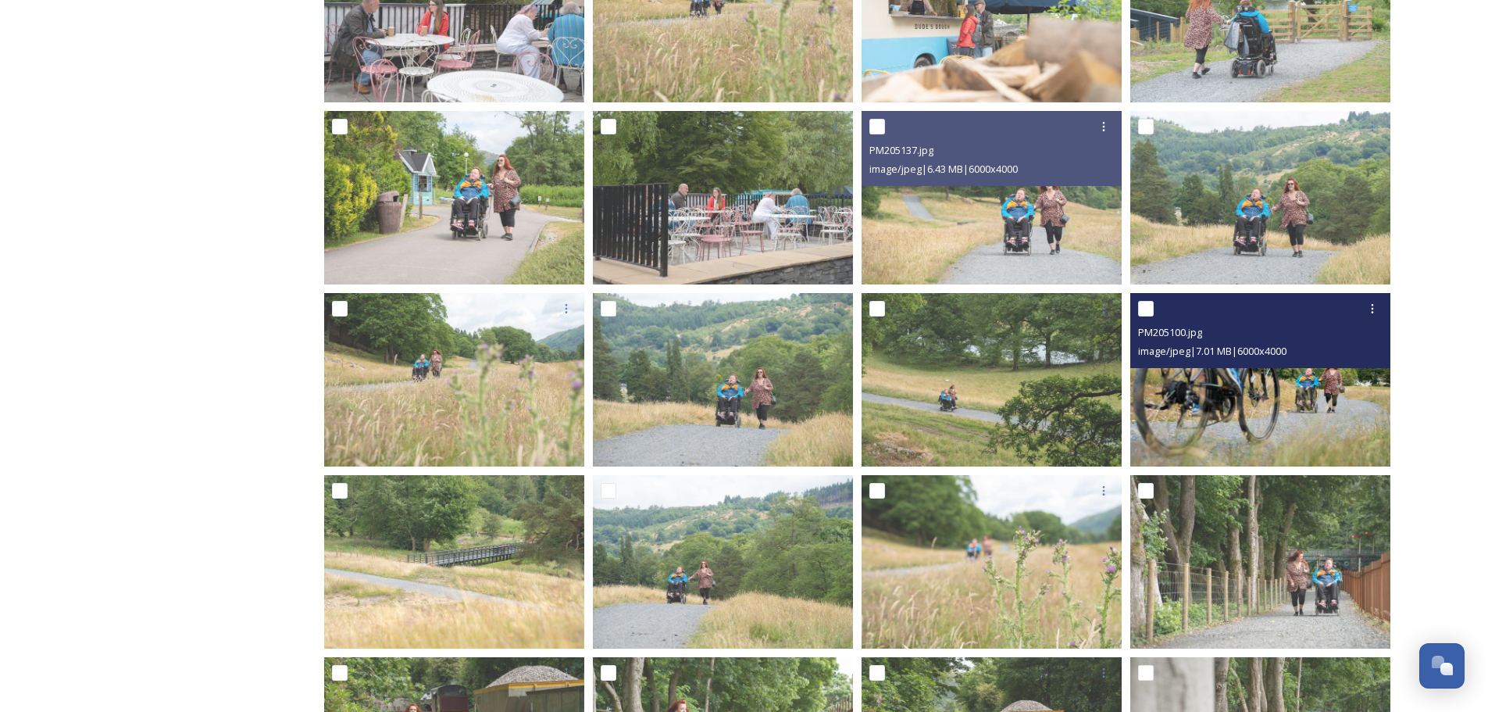
click at [1300, 399] on img at bounding box center [1260, 379] width 260 height 173
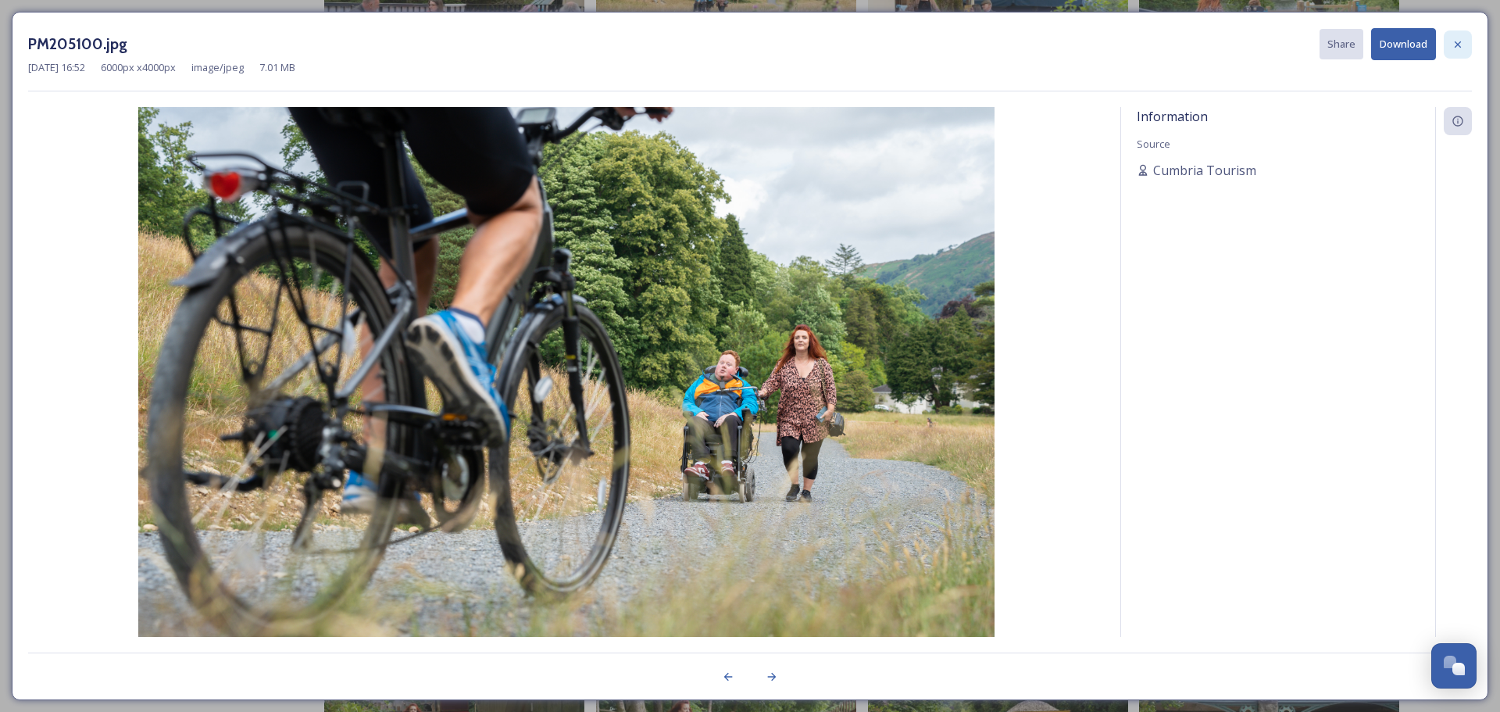
click at [1451, 41] on icon at bounding box center [1457, 44] width 12 height 12
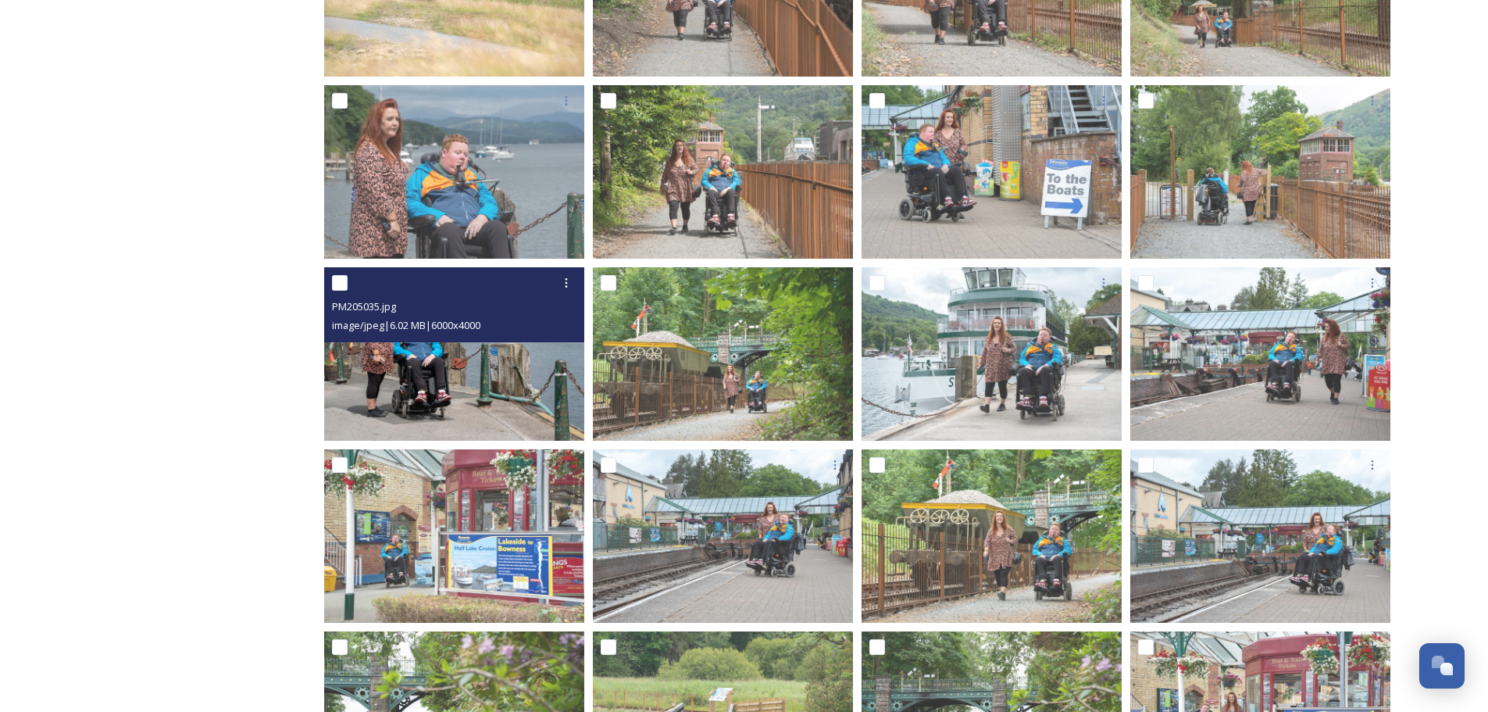
scroll to position [3307, 0]
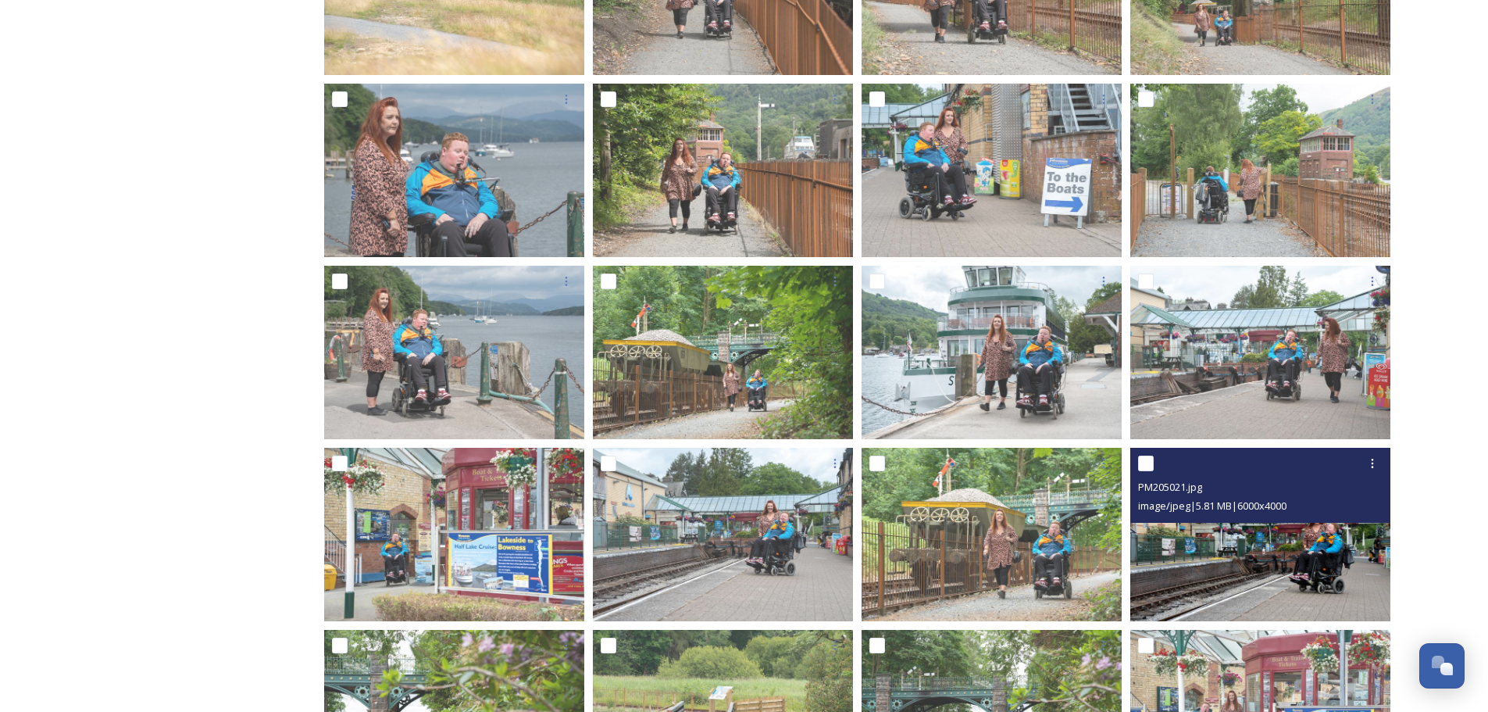
click at [1325, 572] on img at bounding box center [1260, 534] width 260 height 173
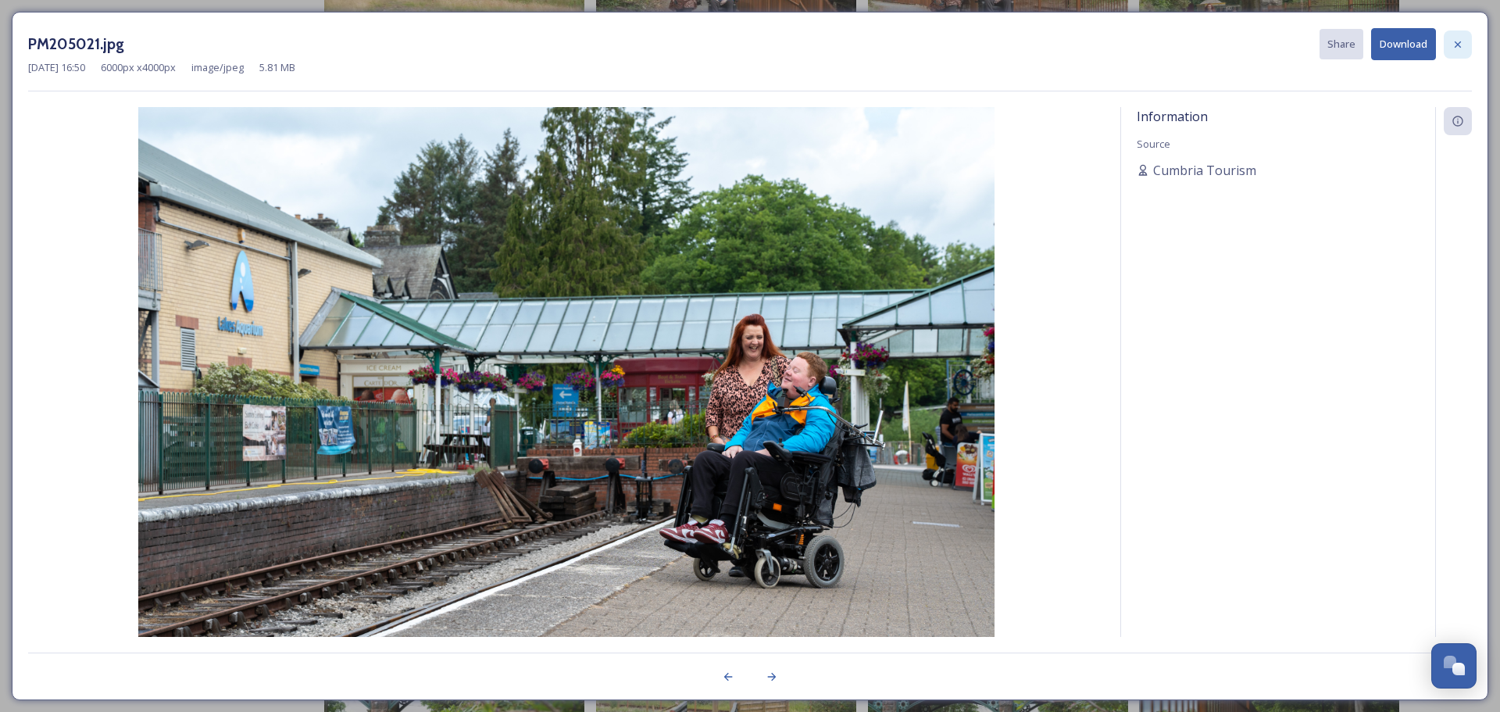
click at [1457, 45] on icon at bounding box center [1457, 44] width 6 height 6
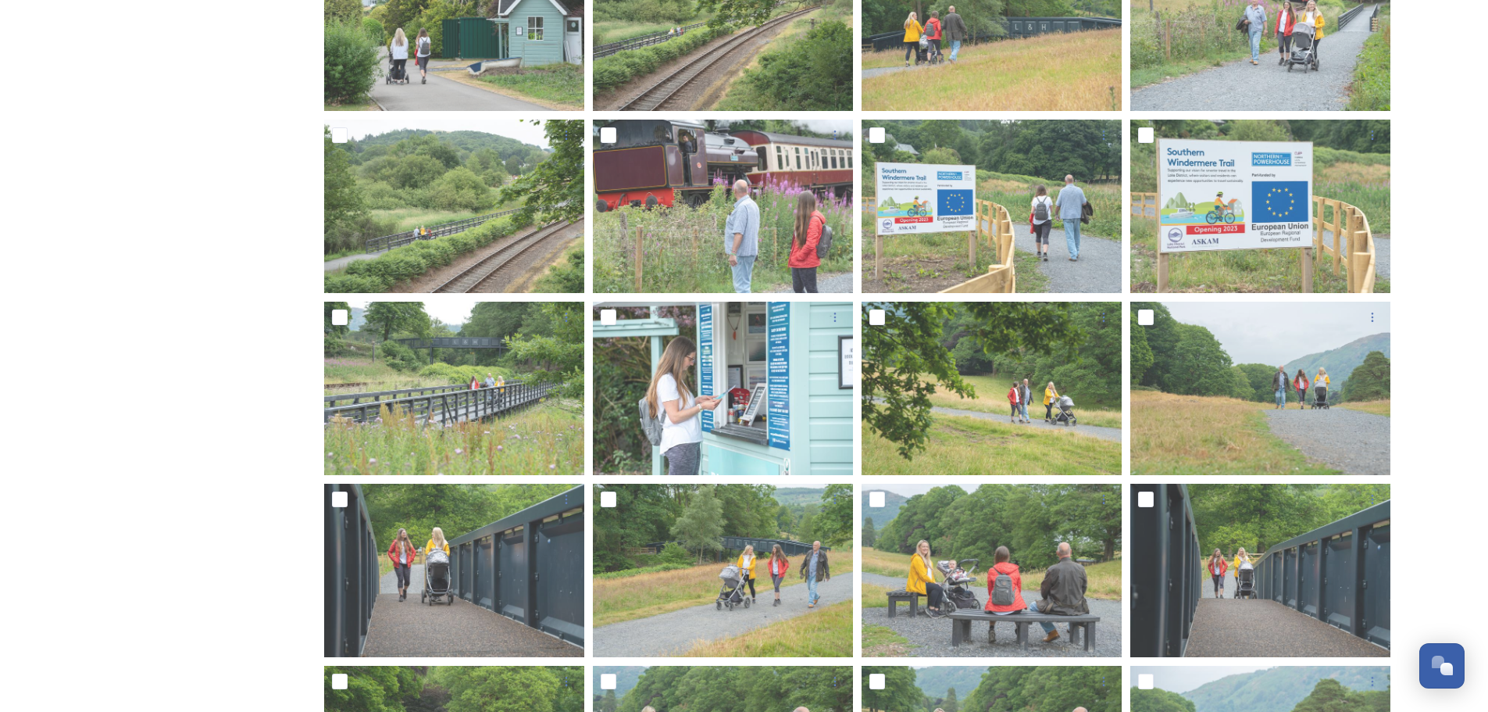
scroll to position [6775, 0]
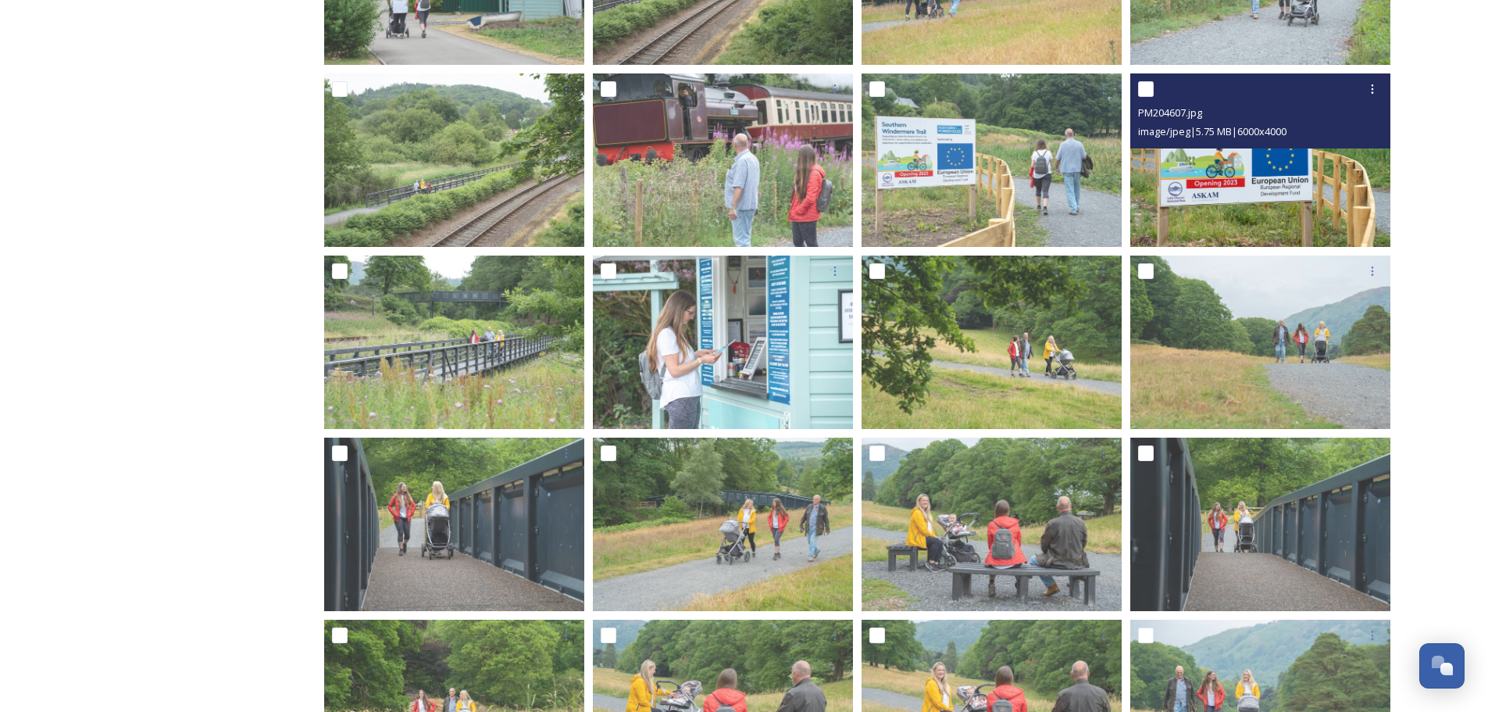
click at [1261, 172] on img at bounding box center [1260, 159] width 260 height 173
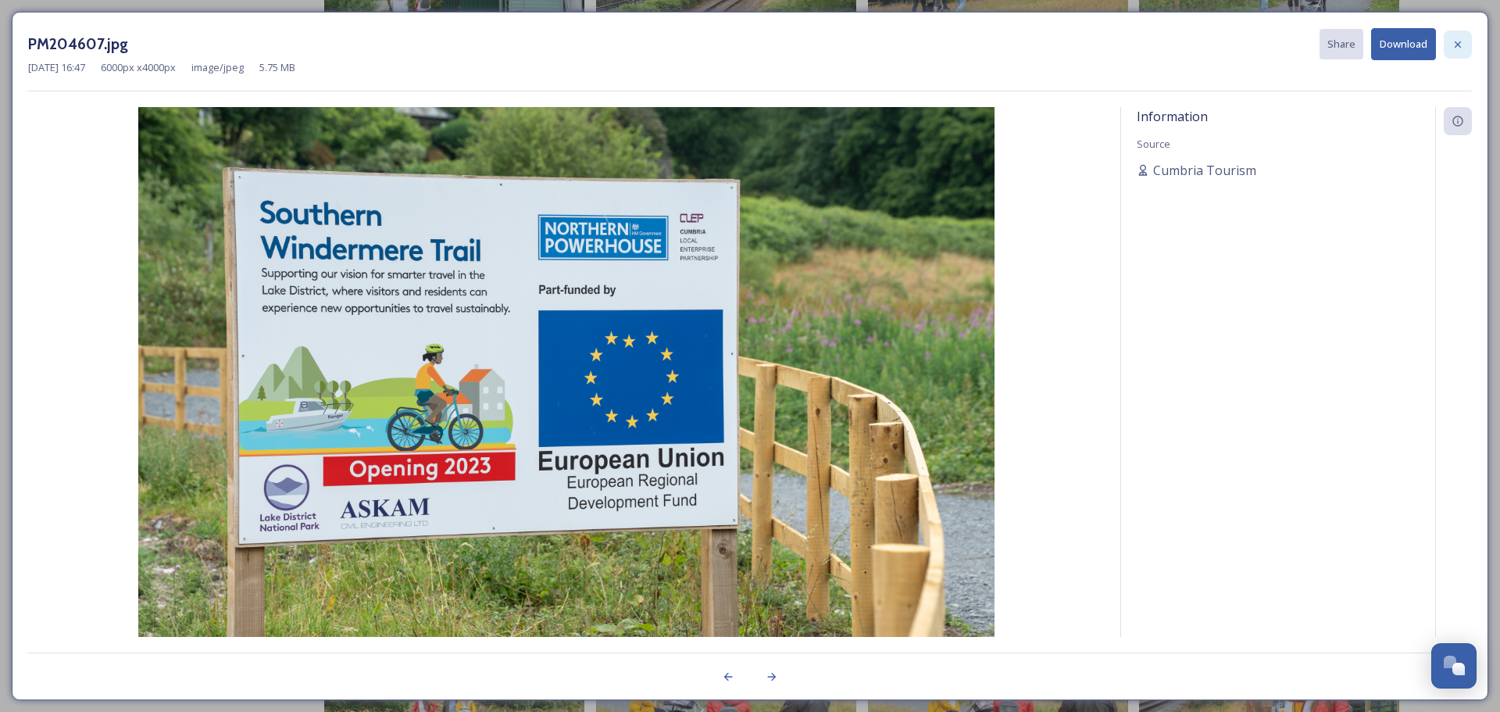
click at [1461, 45] on icon at bounding box center [1457, 44] width 12 height 12
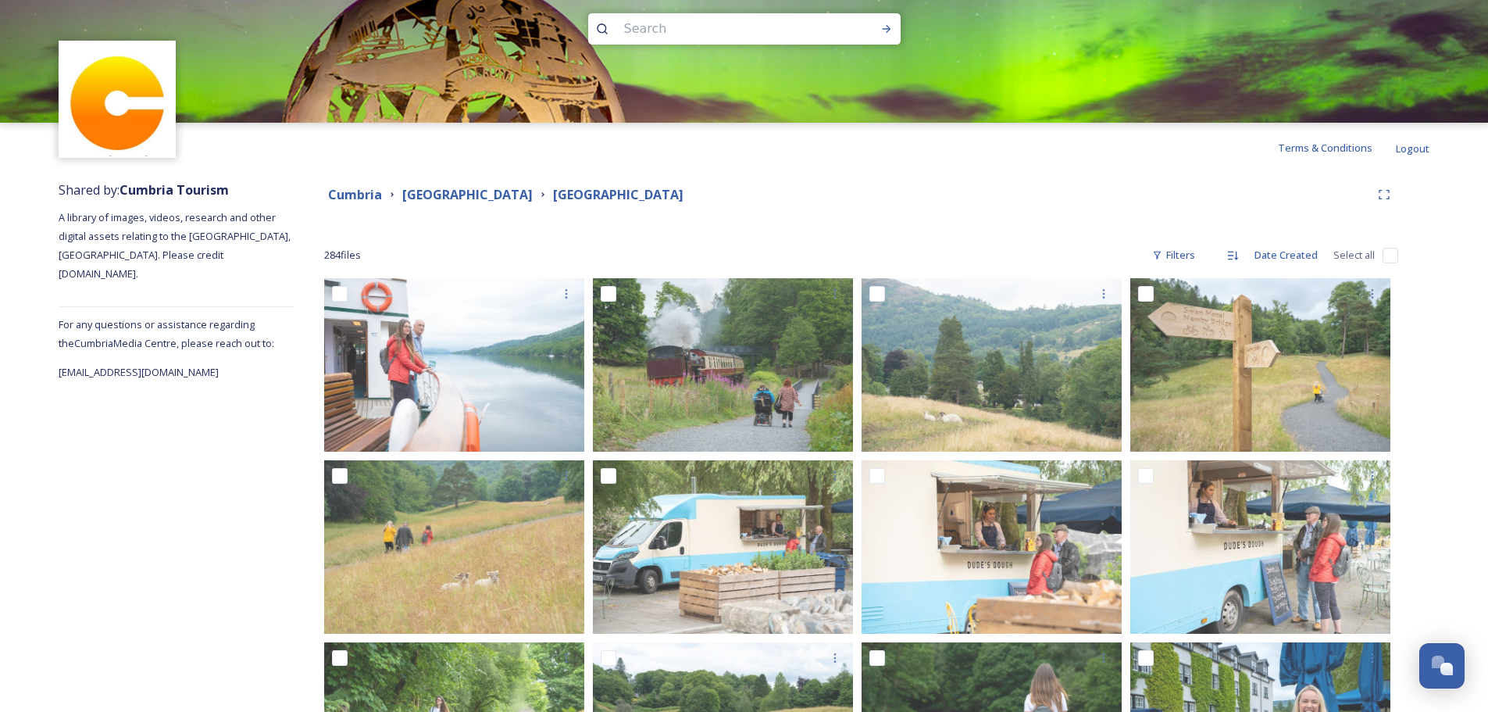
scroll to position [0, 0]
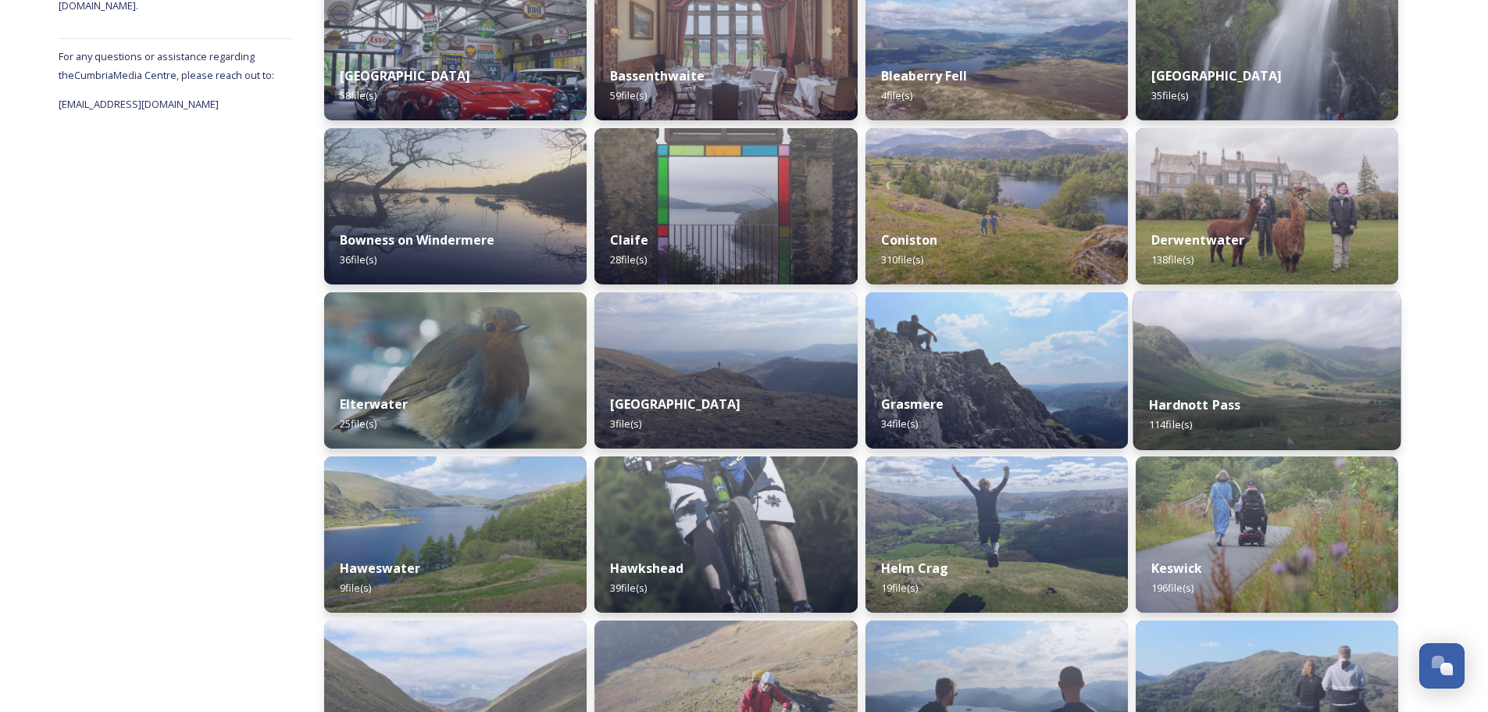
scroll to position [287, 0]
click at [1283, 399] on div "Hardnott Pass 114 file(s)" at bounding box center [1267, 413] width 268 height 71
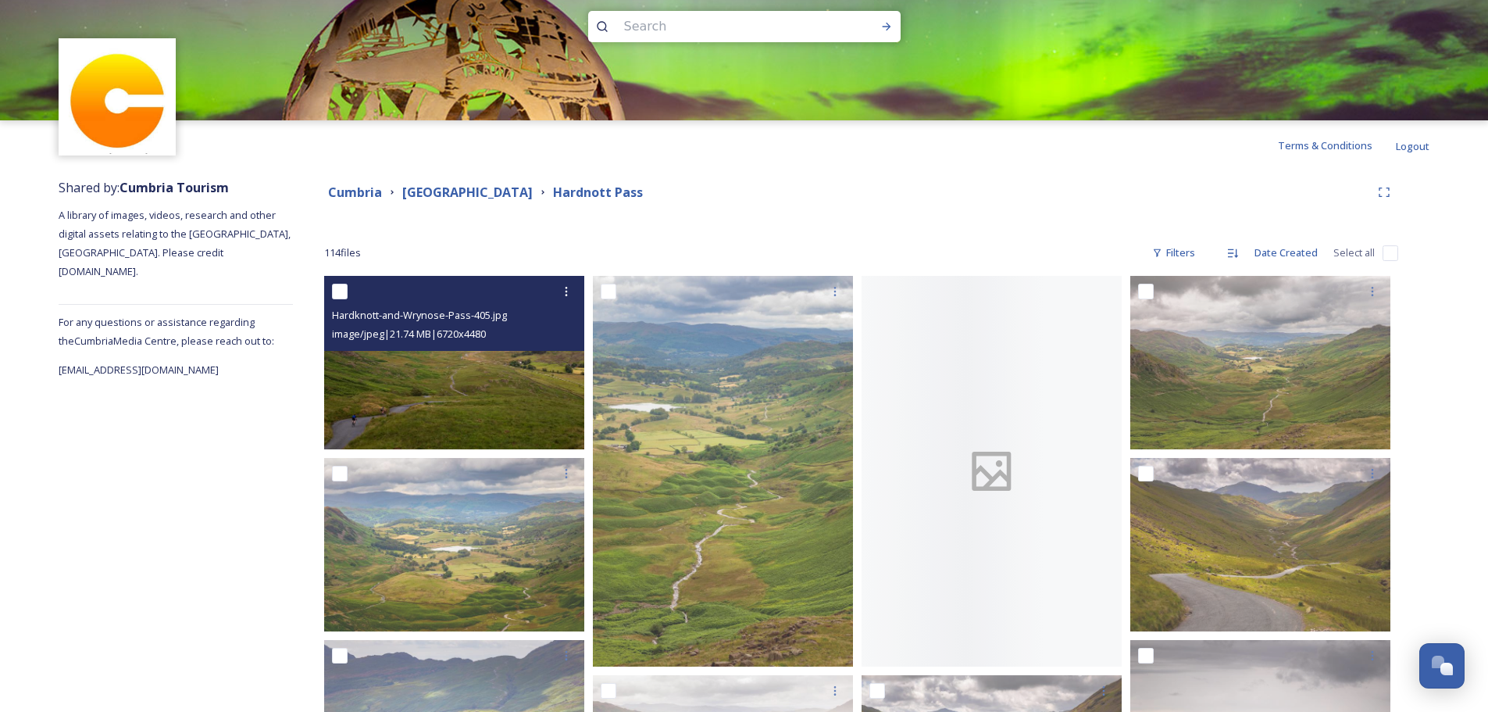
scroll to position [26, 0]
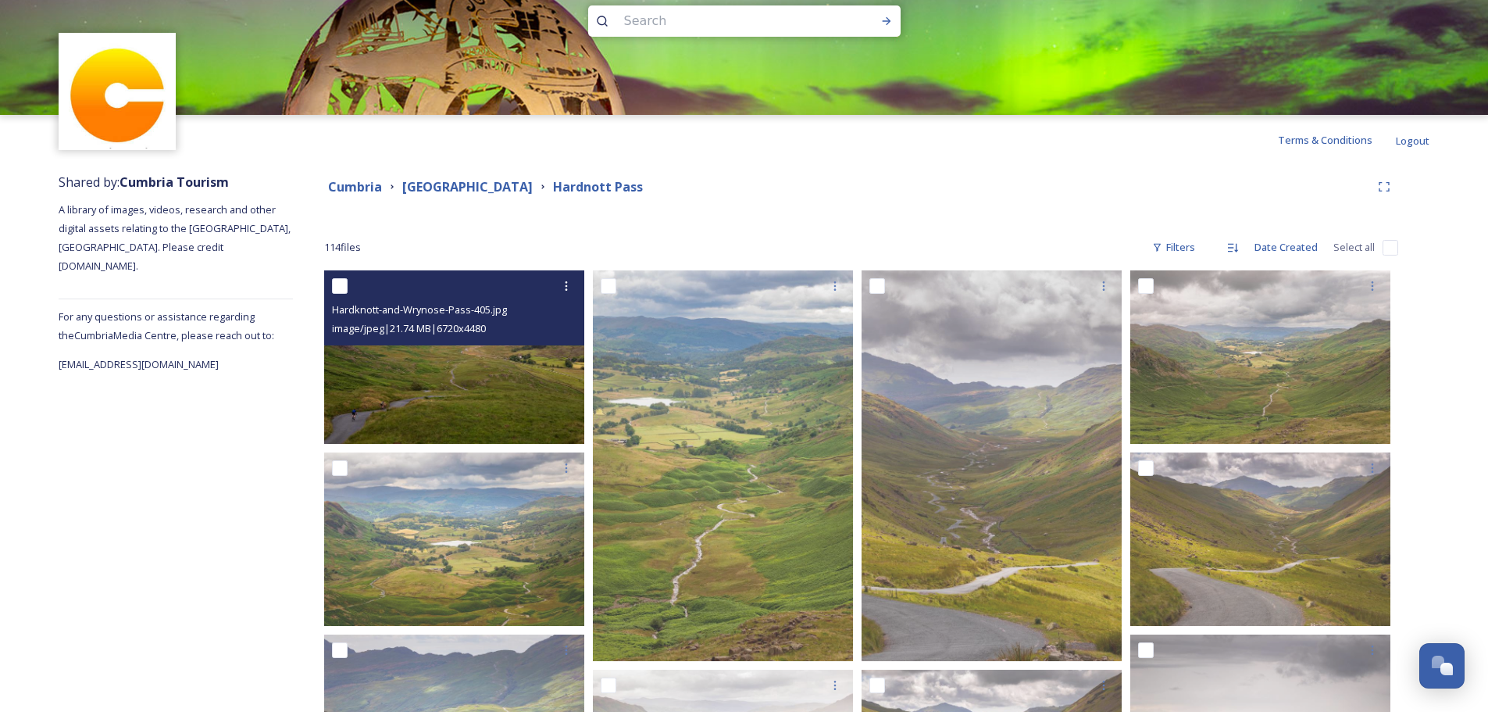
click at [470, 373] on img at bounding box center [454, 356] width 260 height 173
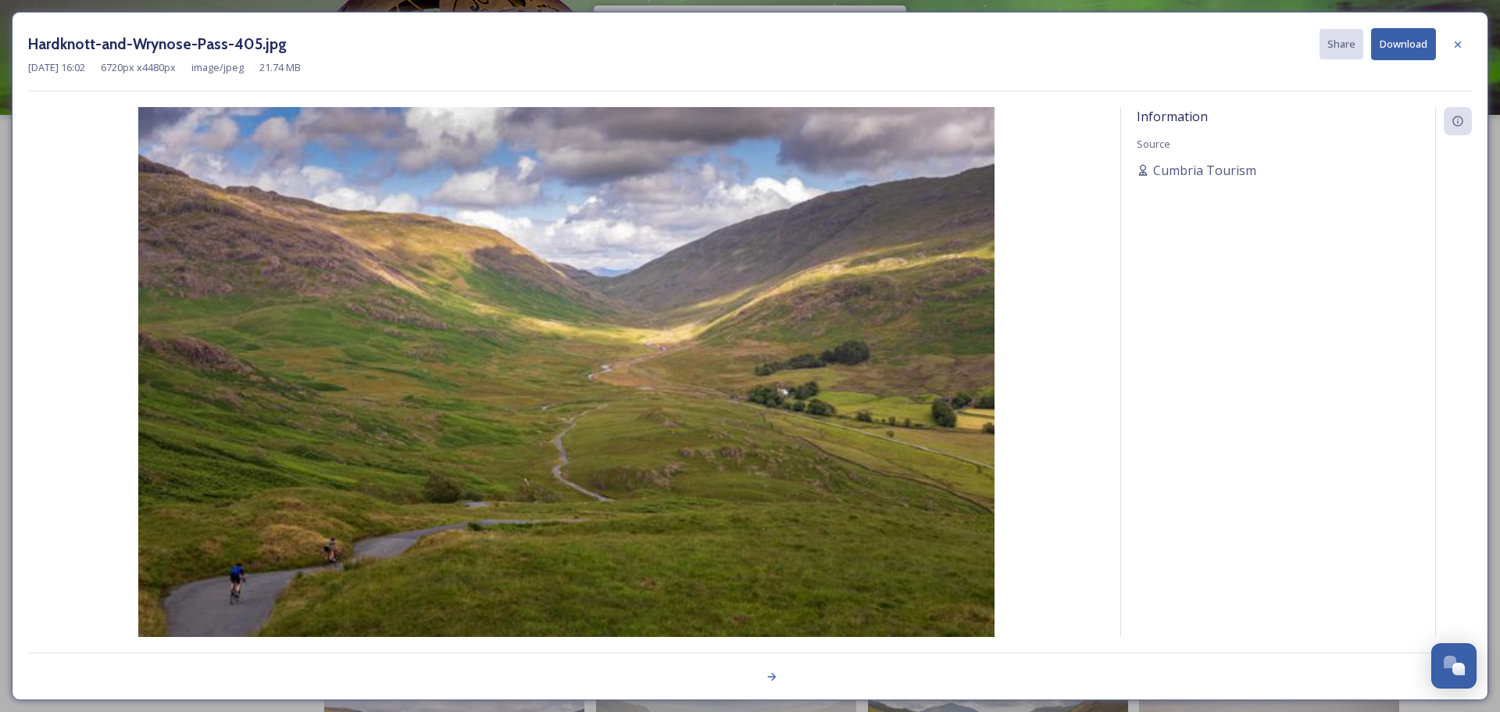
click at [1456, 52] on div at bounding box center [1458, 44] width 28 height 28
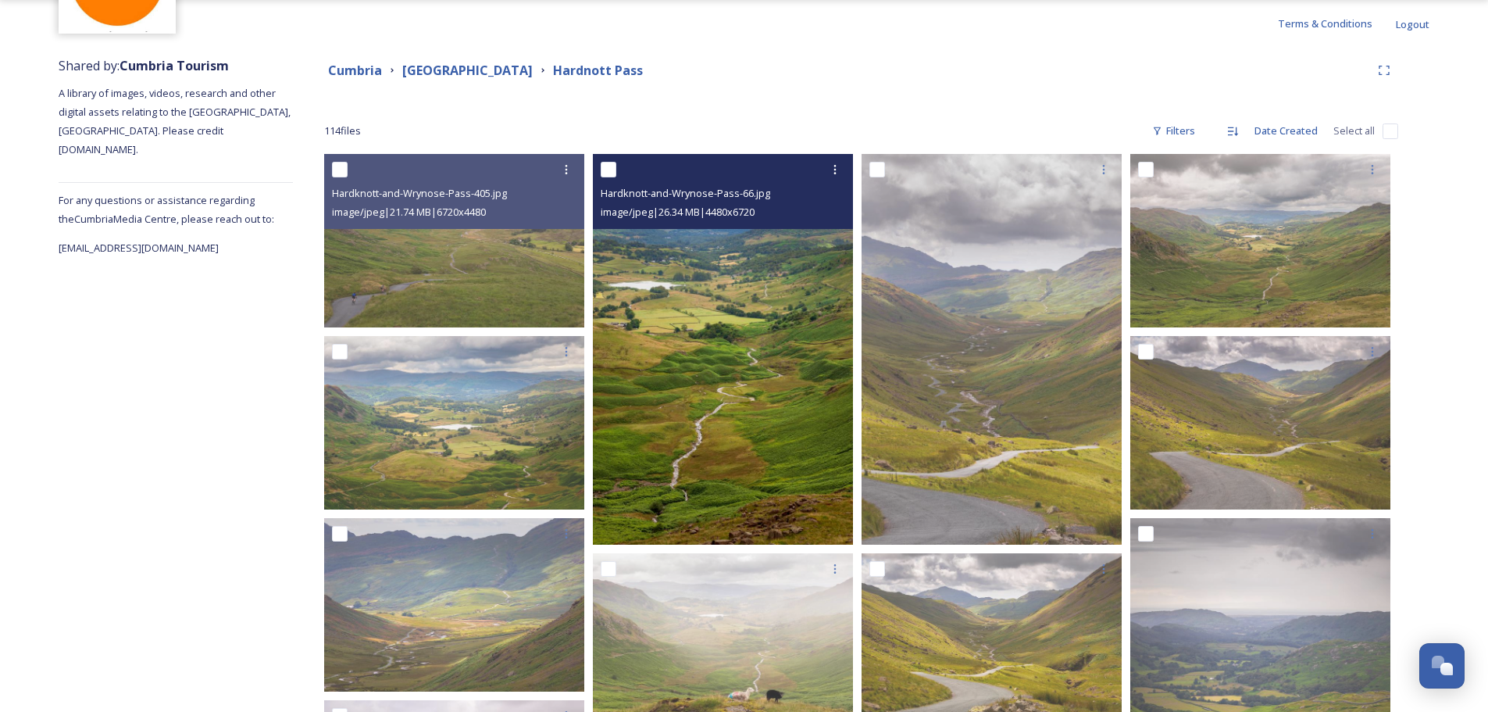
scroll to position [156, 0]
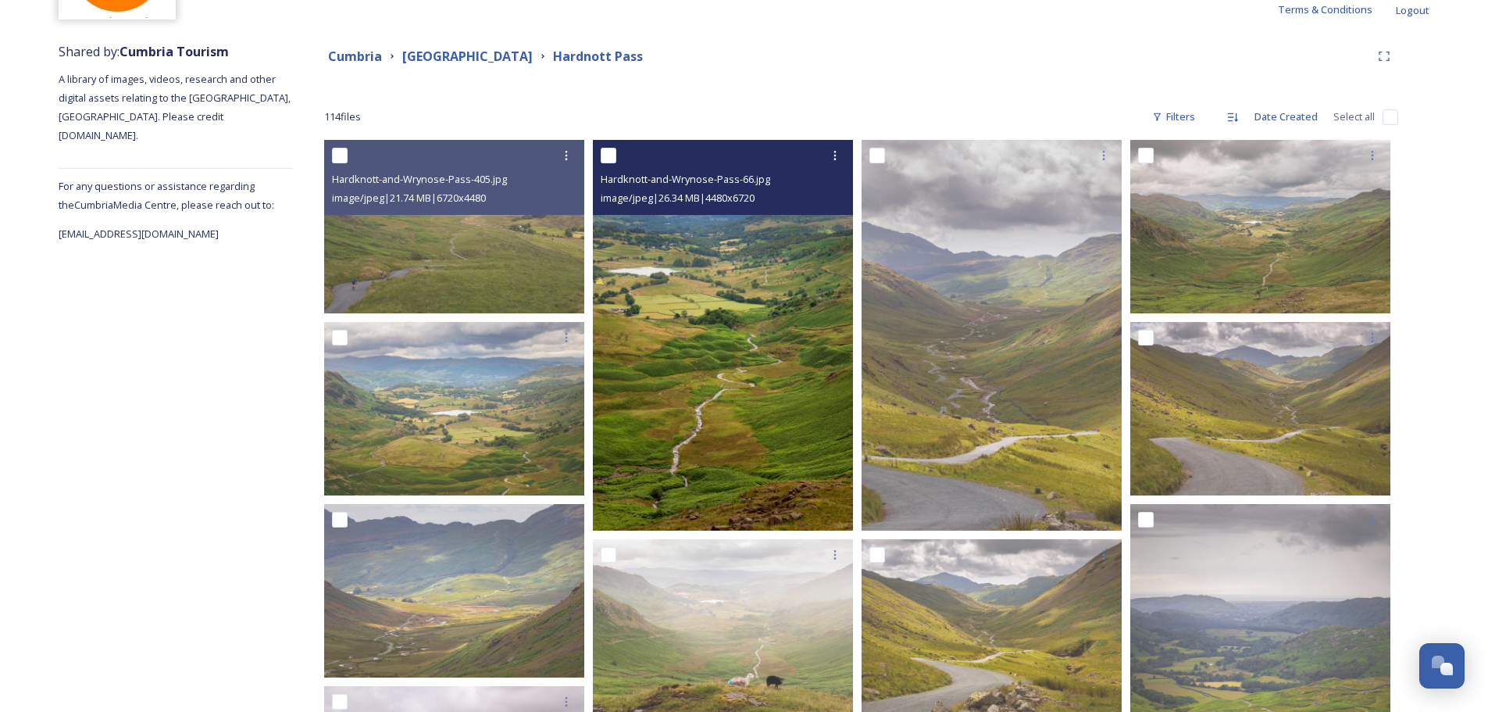
click at [700, 391] on img at bounding box center [723, 335] width 260 height 391
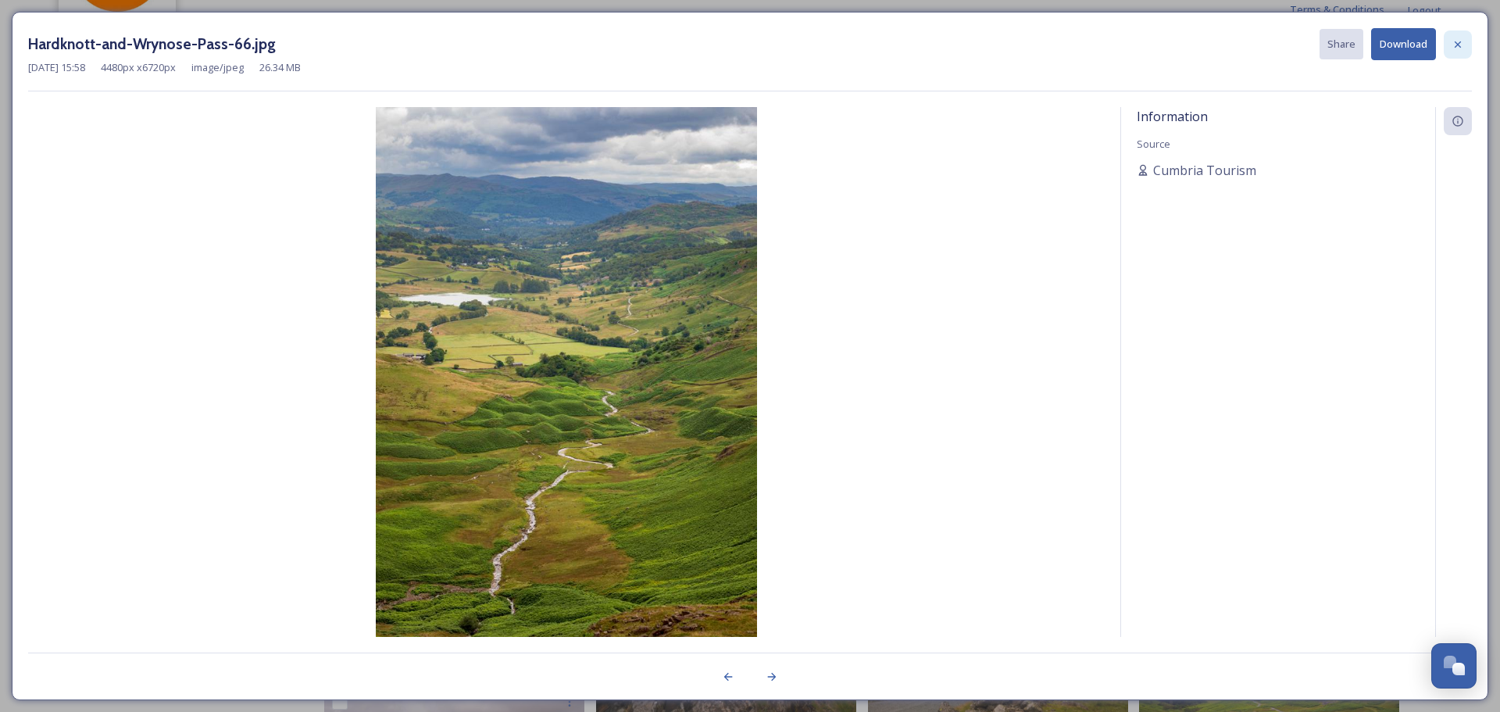
click at [1458, 44] on icon at bounding box center [1457, 44] width 6 height 6
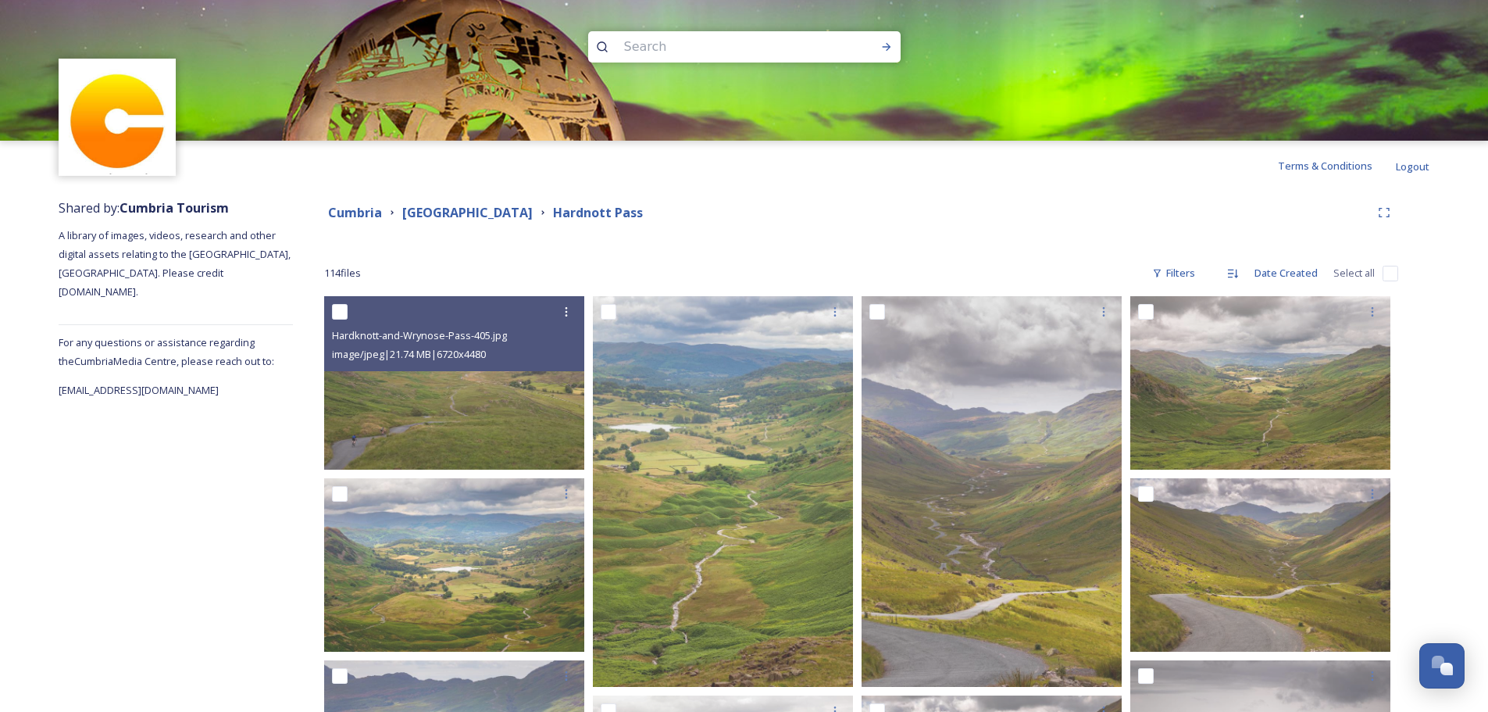
scroll to position [1510, 0]
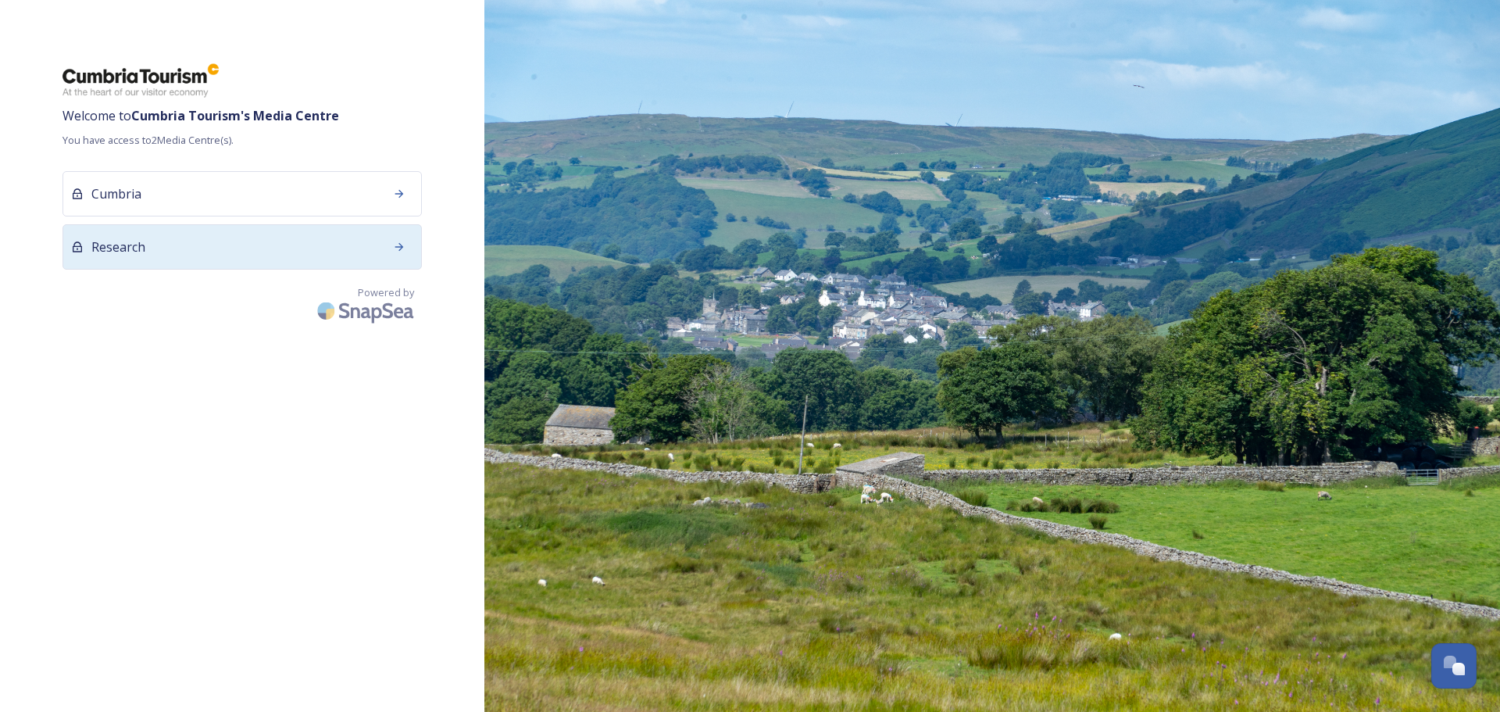
click at [215, 241] on div "Research" at bounding box center [241, 246] width 359 height 45
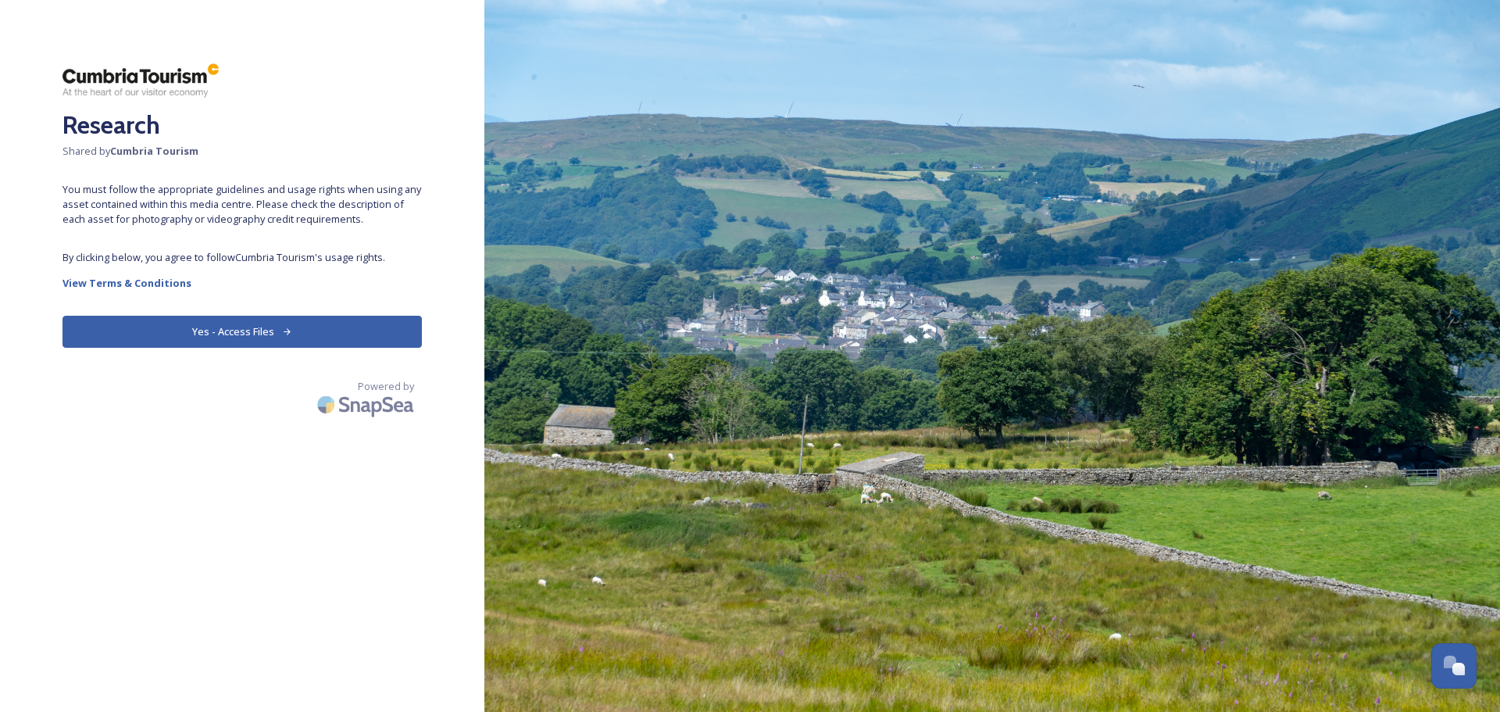
click at [213, 337] on button "Yes - Access Files" at bounding box center [241, 332] width 359 height 32
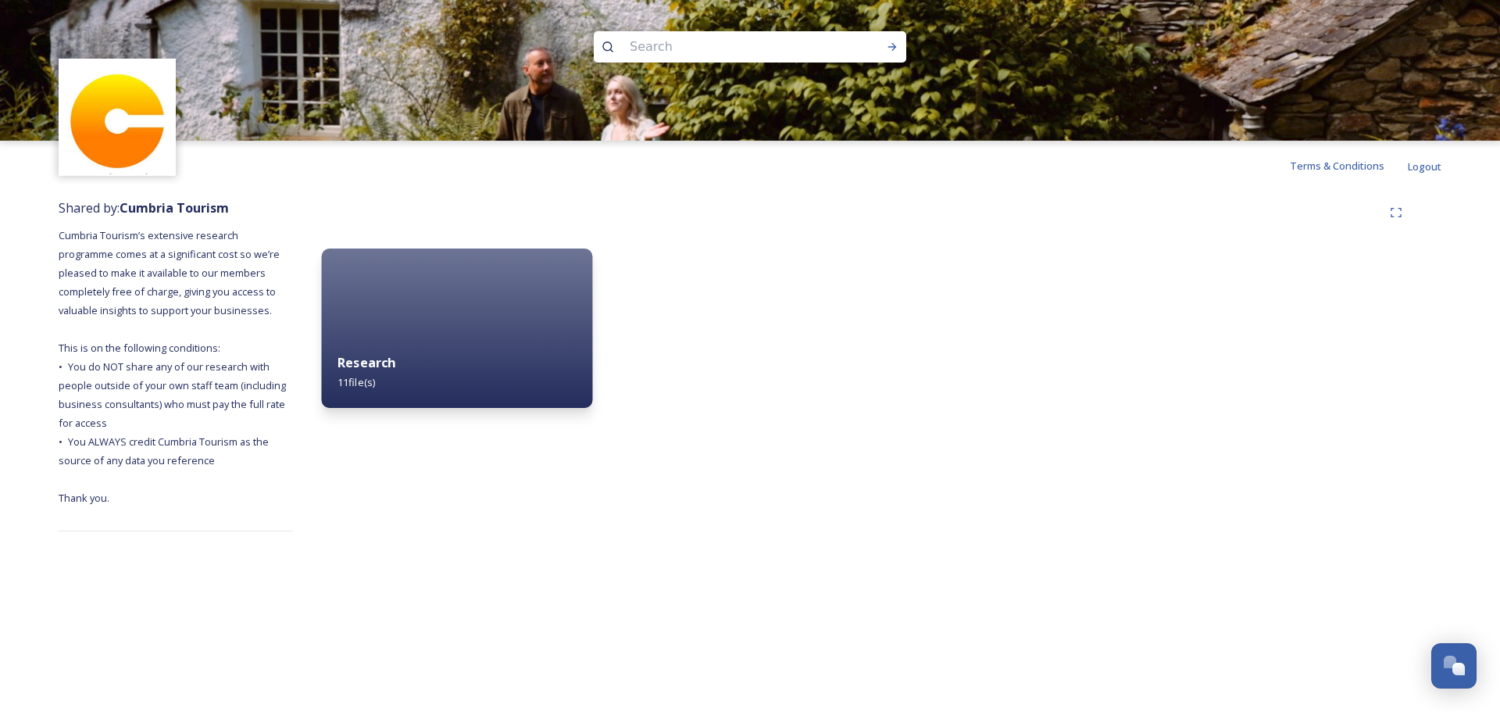
click at [379, 387] on div "Research 11 file(s)" at bounding box center [457, 372] width 271 height 71
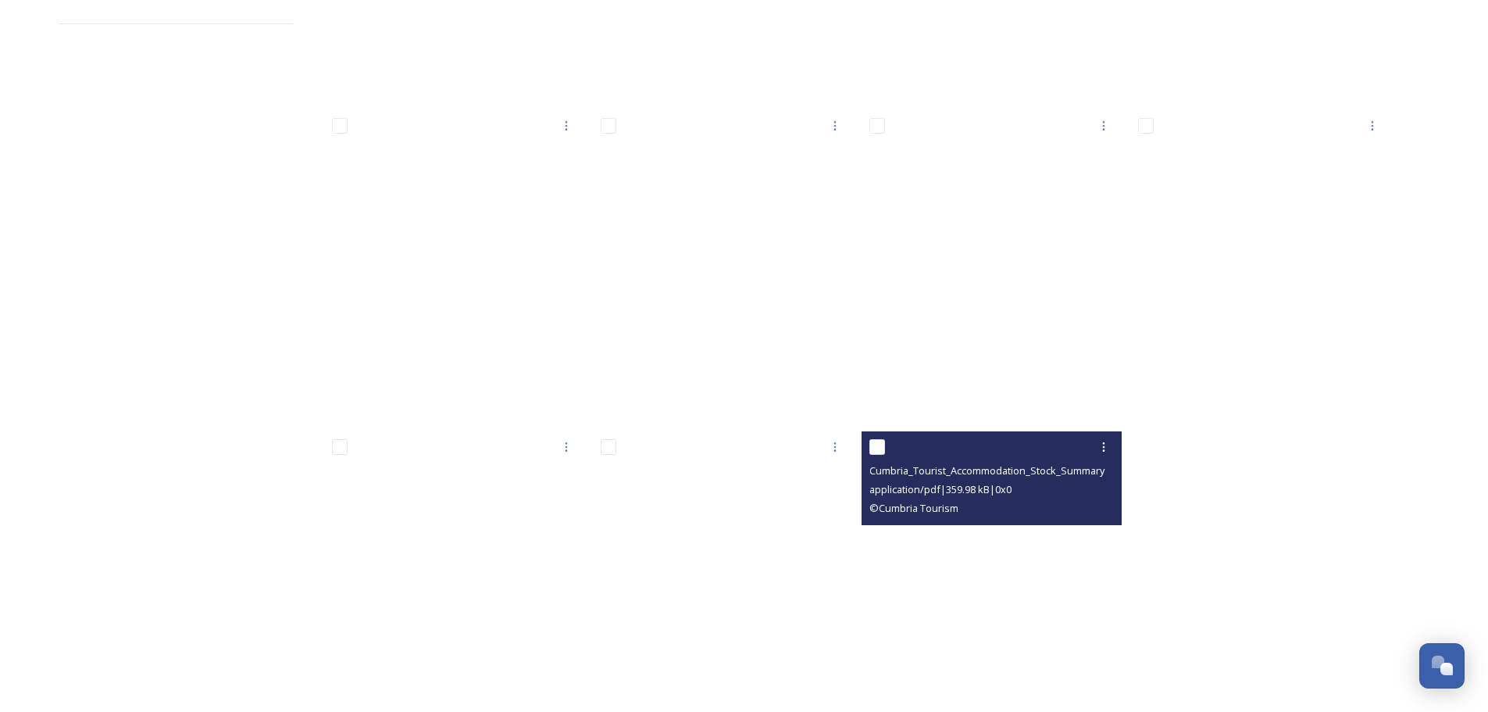
scroll to position [547, 0]
